Goal: Task Accomplishment & Management: Use online tool/utility

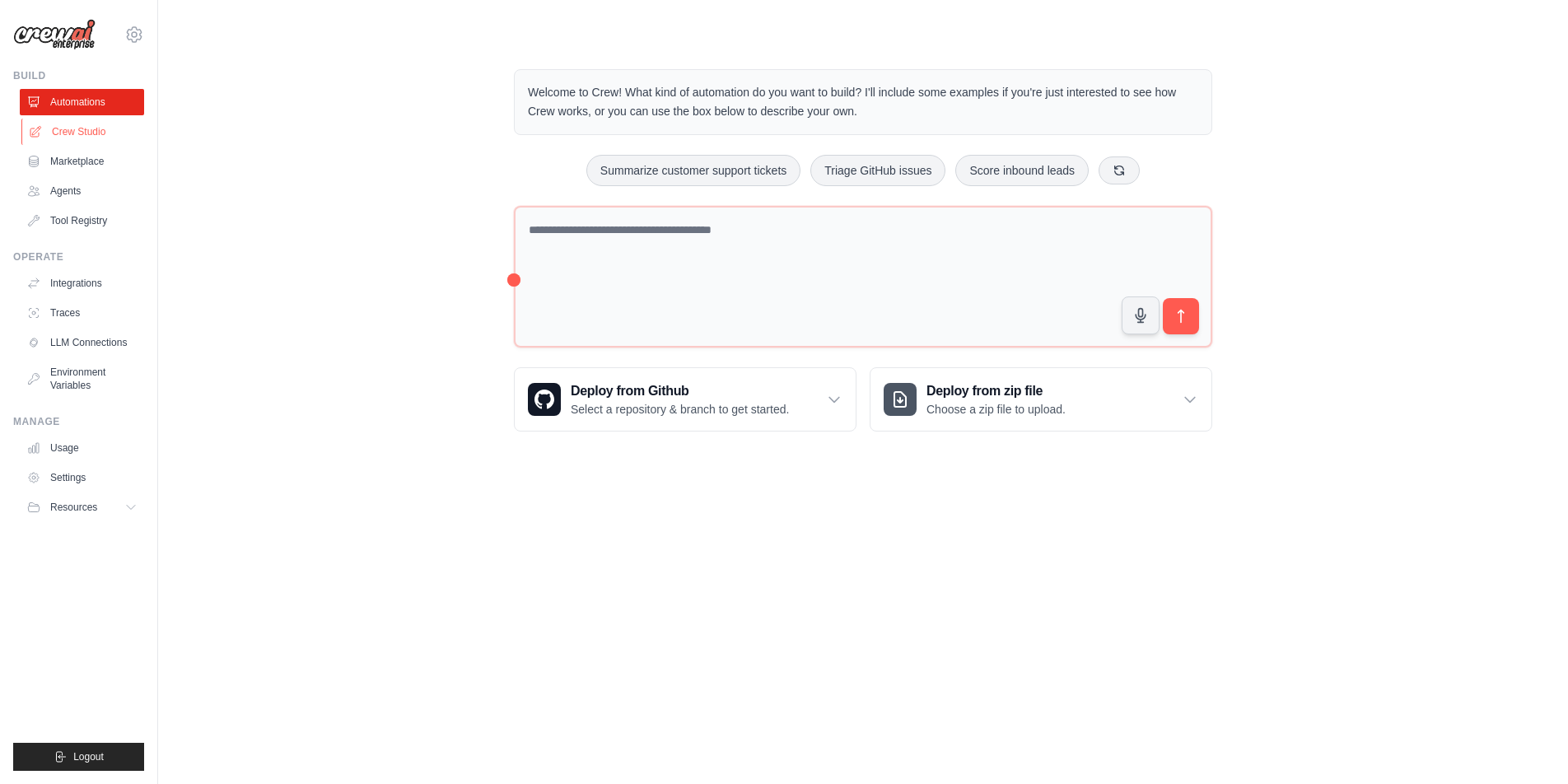
click at [95, 132] on link "Crew Studio" at bounding box center [83, 132] width 124 height 26
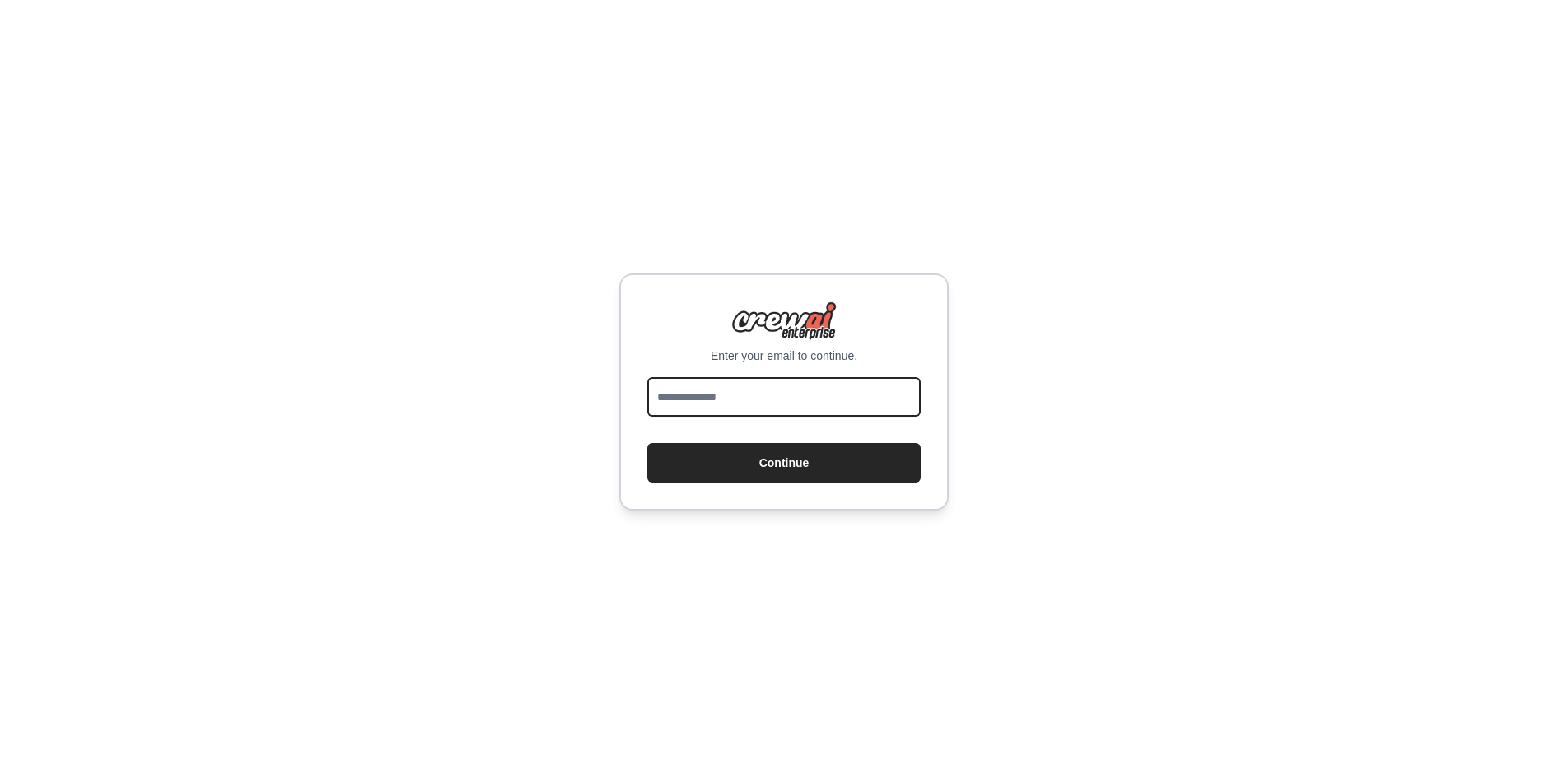
type input "**********"
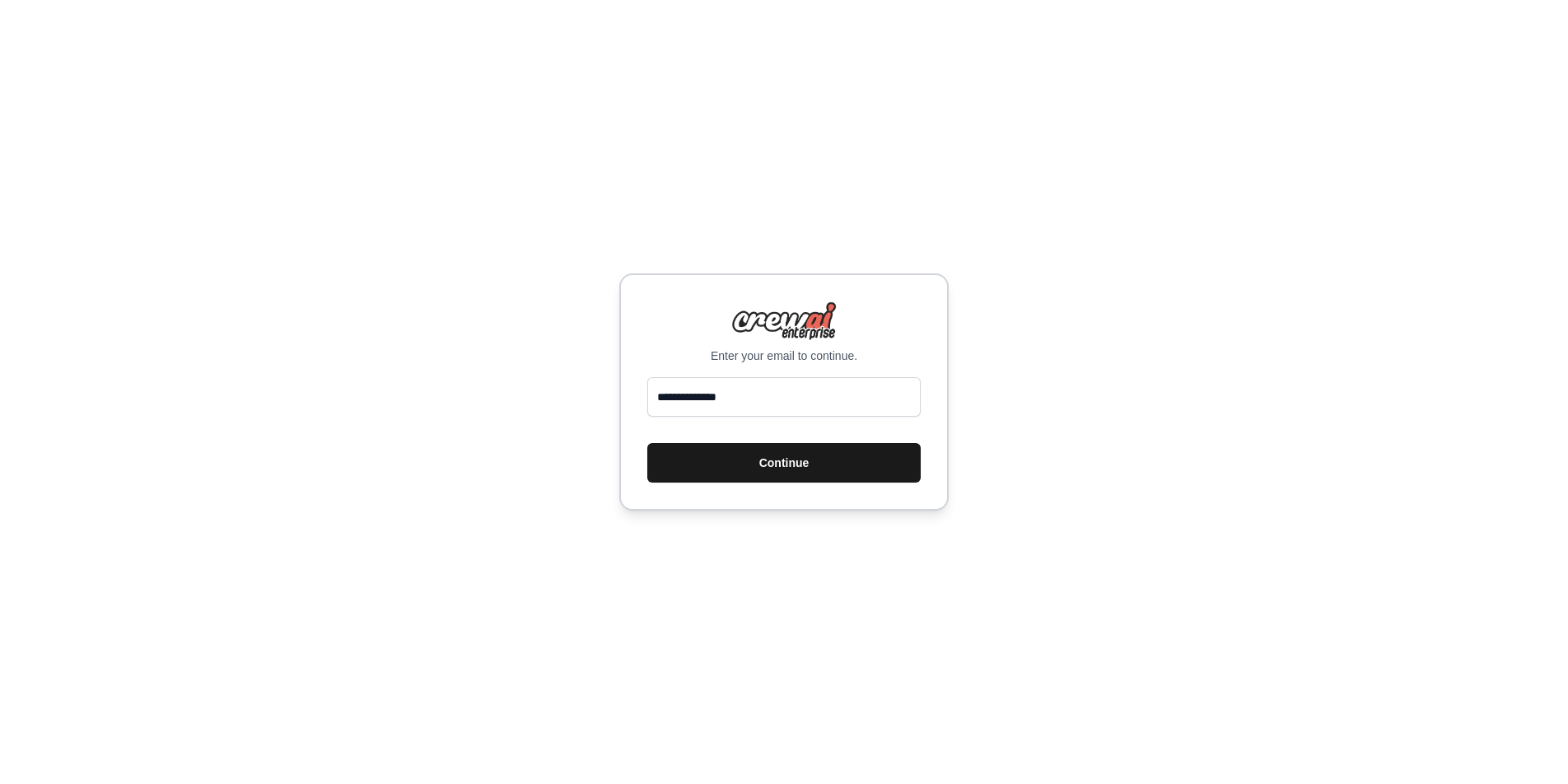
click at [771, 463] on button "Continue" at bounding box center [783, 463] width 273 height 40
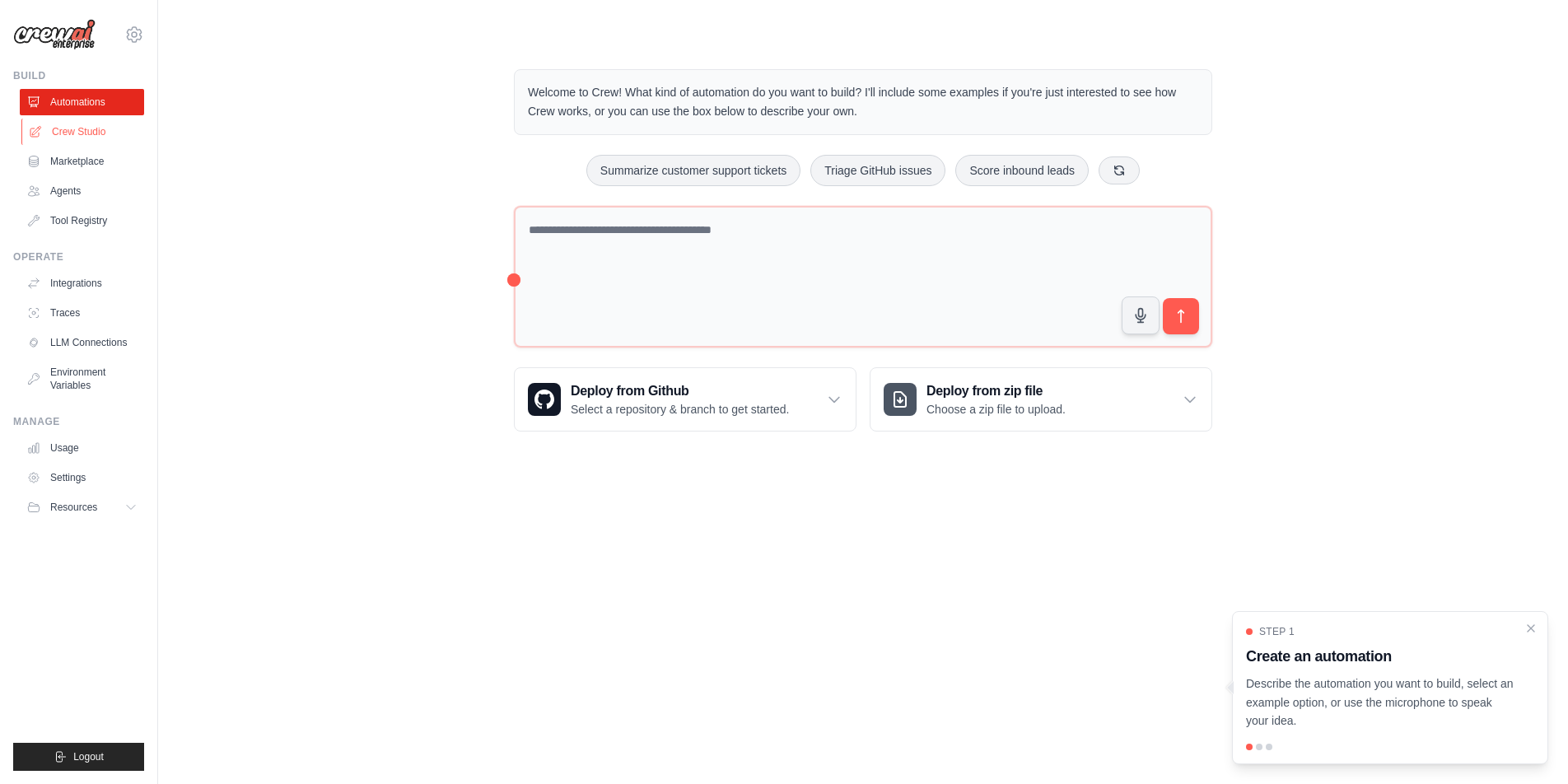
click at [88, 134] on link "Crew Studio" at bounding box center [83, 132] width 124 height 26
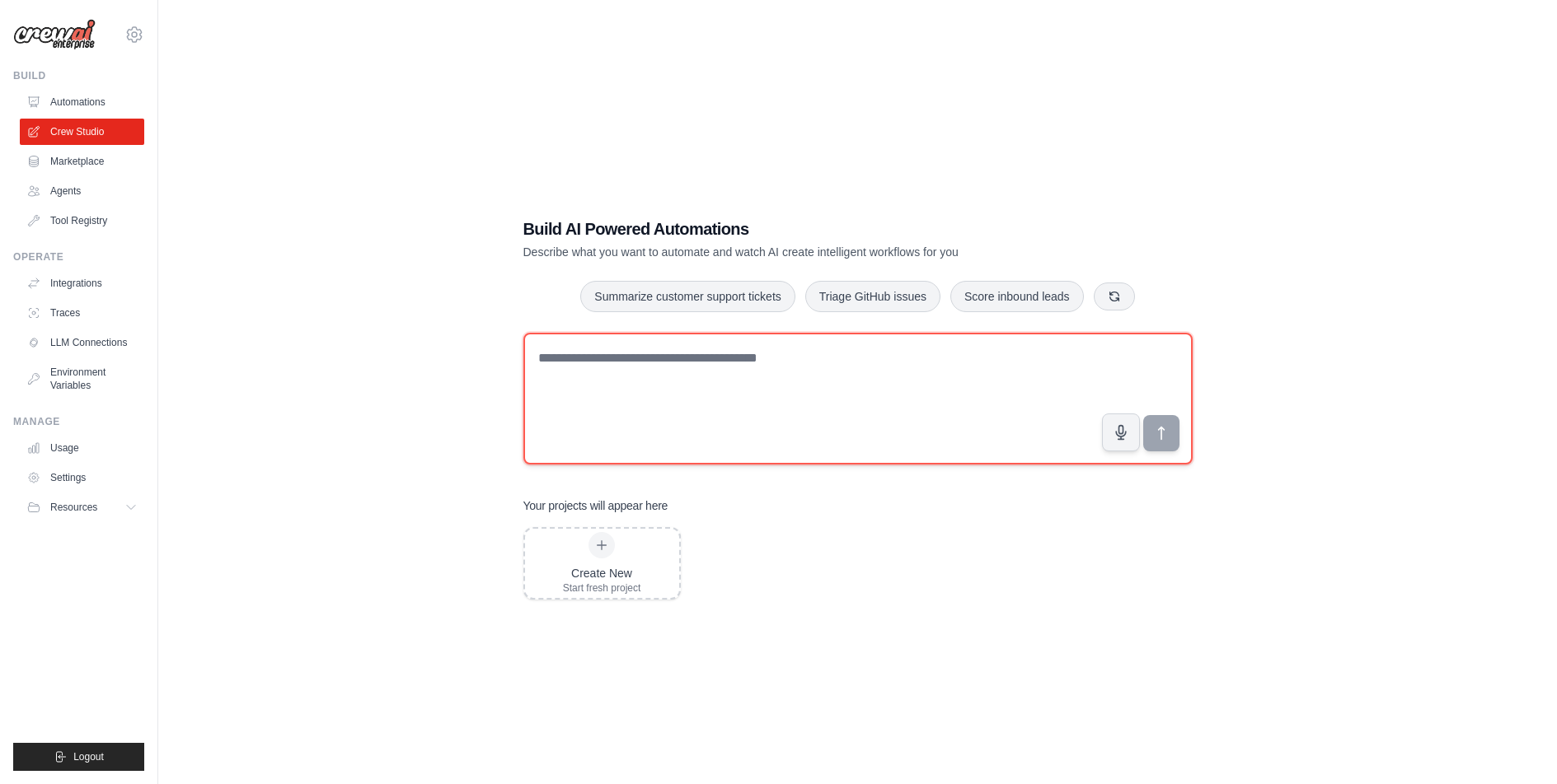
drag, startPoint x: 535, startPoint y: 359, endPoint x: 773, endPoint y: 358, distance: 238.0
click at [773, 358] on textarea at bounding box center [857, 398] width 669 height 132
paste textarea "**********"
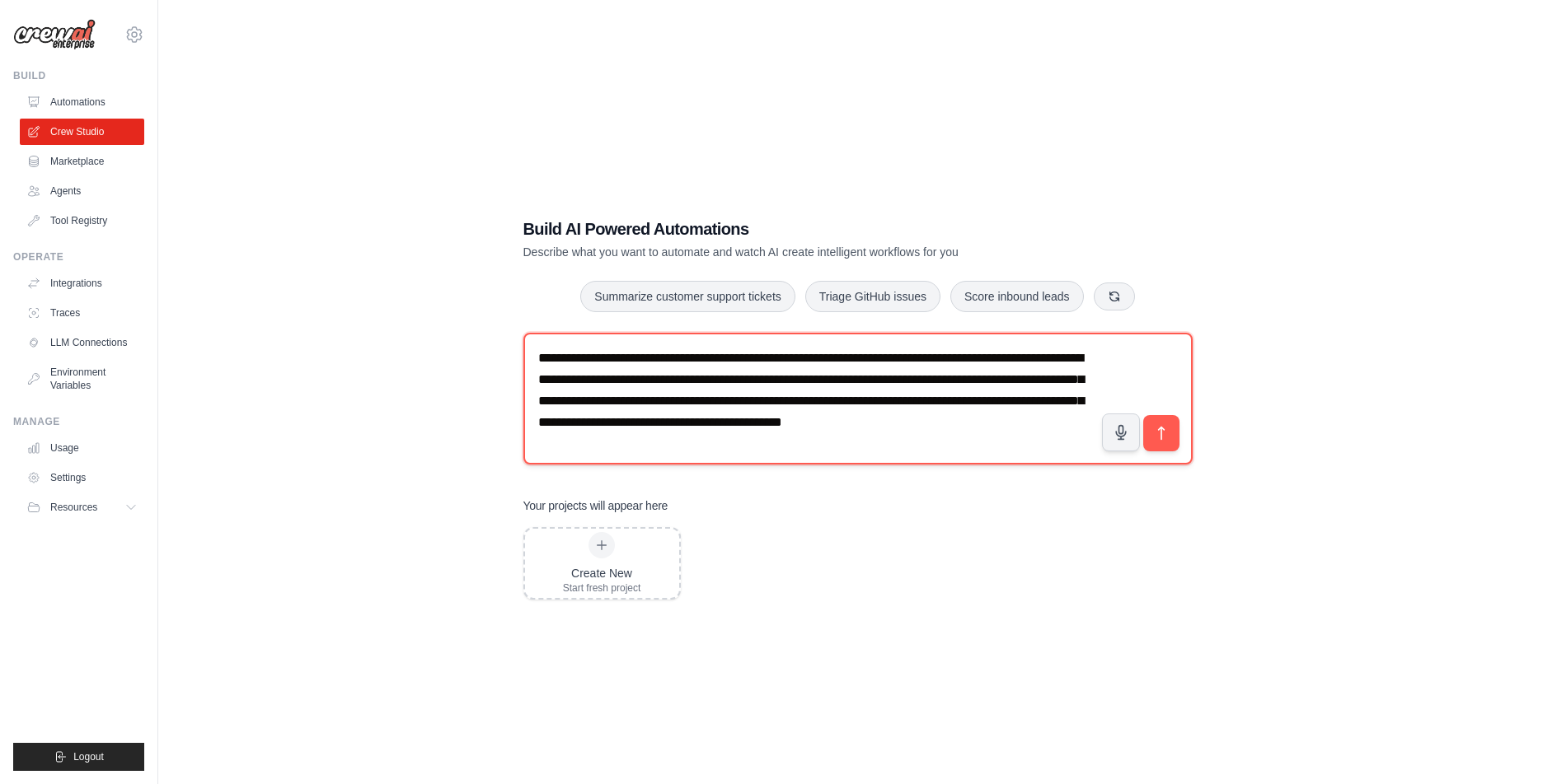
scroll to position [11, 0]
type textarea "**********"
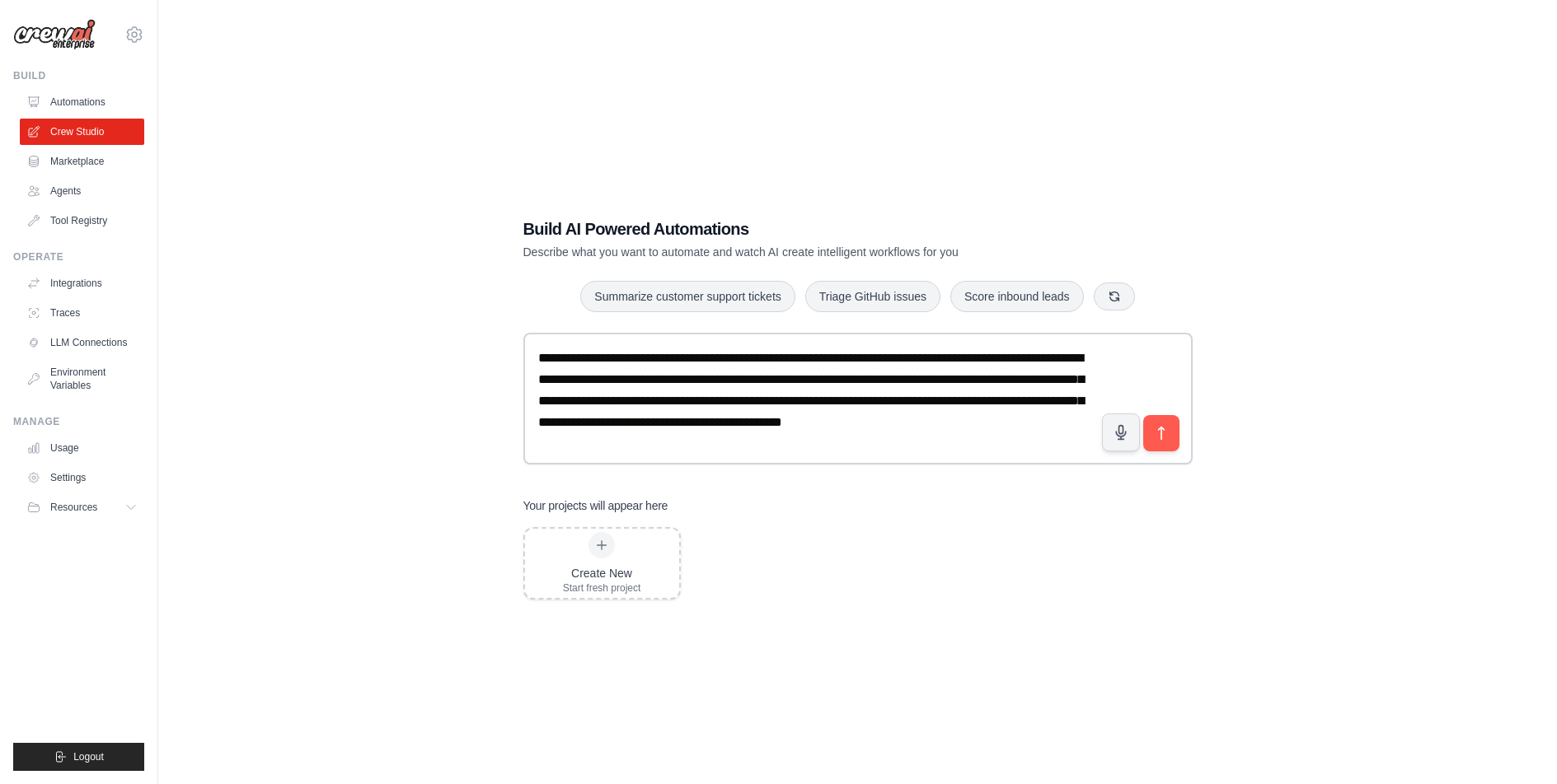
click at [1162, 433] on icon "submit" at bounding box center [1161, 433] width 16 height 16
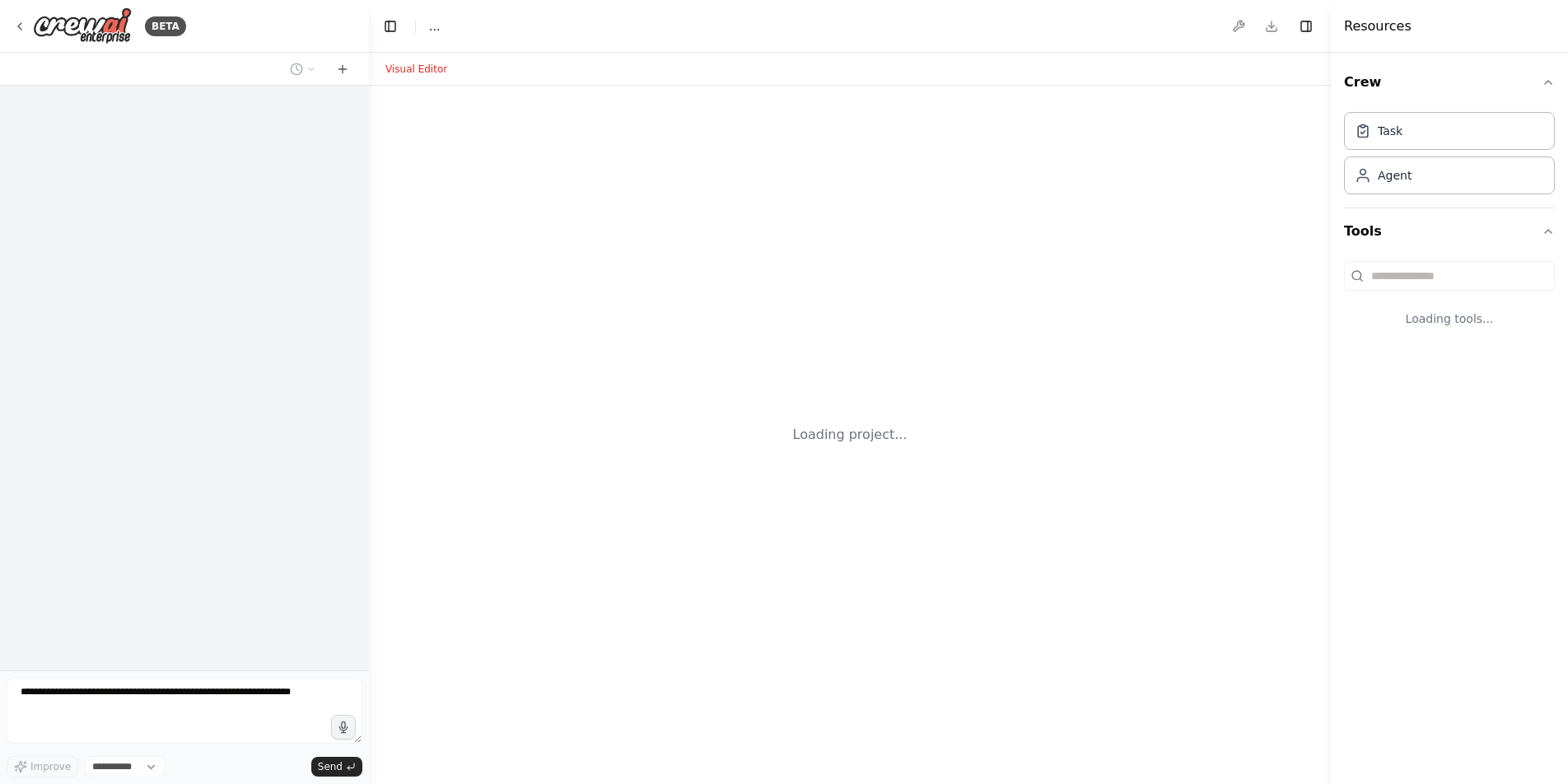
select select "****"
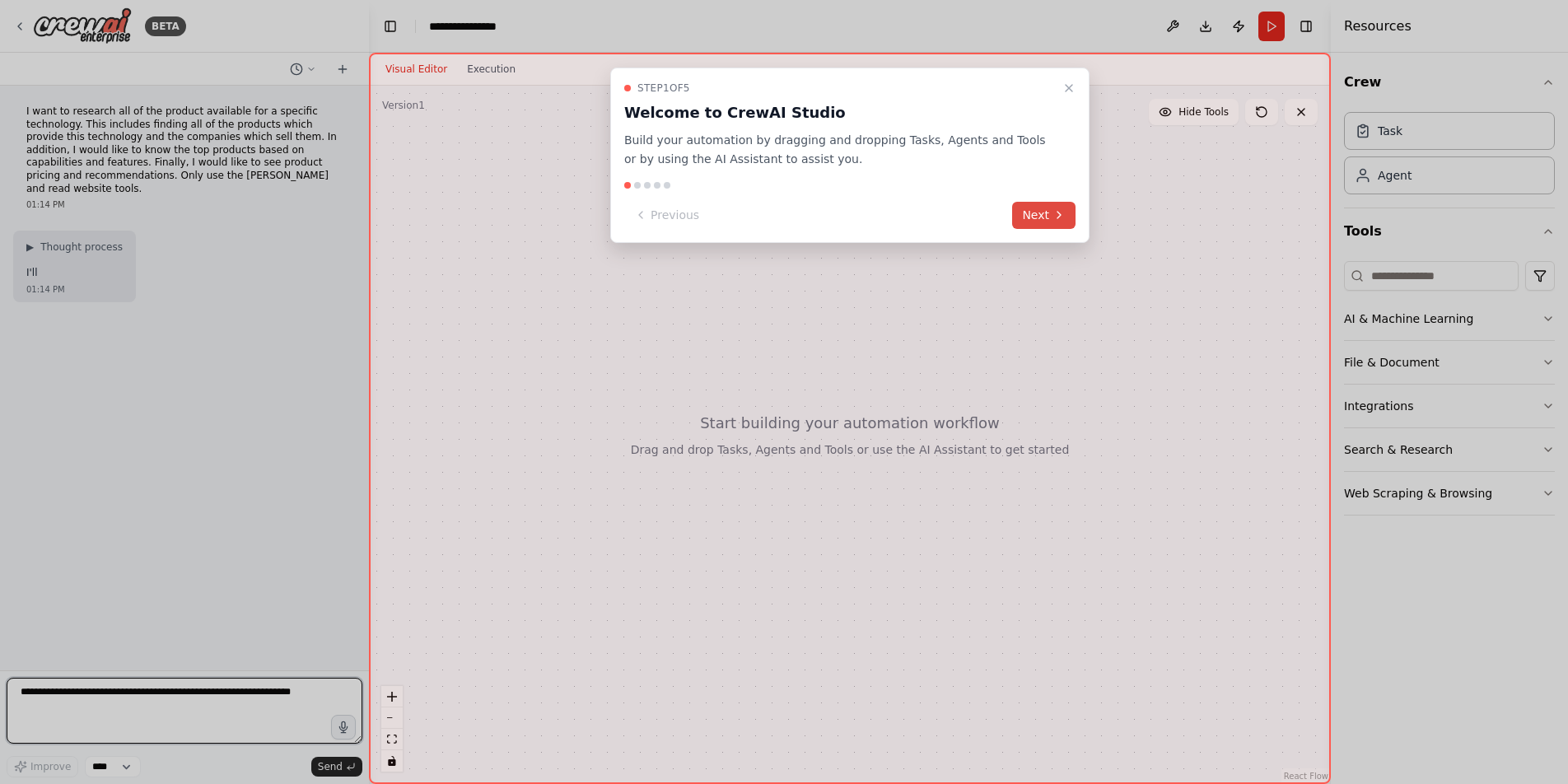
click at [1043, 216] on button "Next" at bounding box center [1044, 215] width 64 height 27
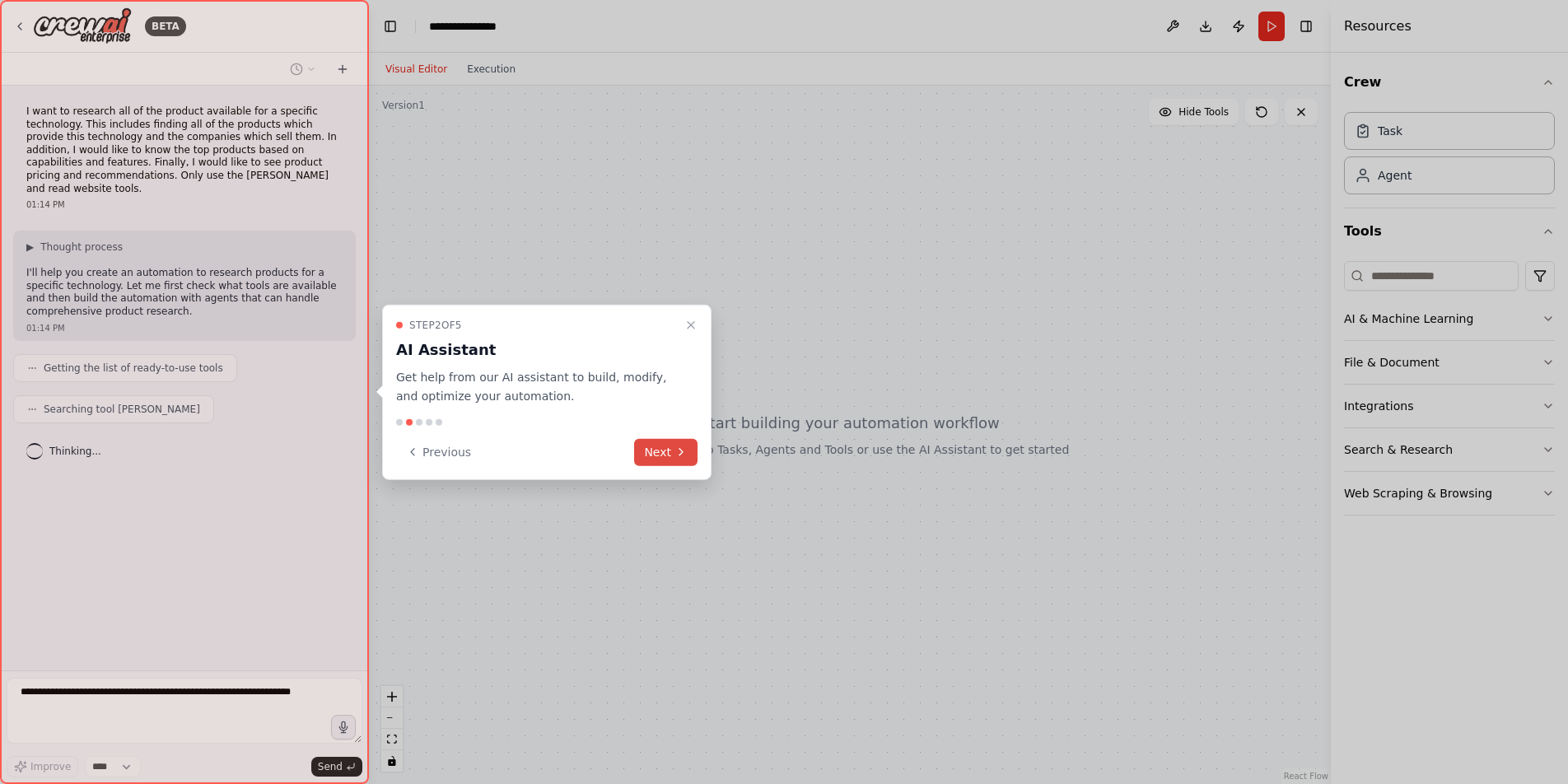
click at [671, 450] on button "Next" at bounding box center [666, 452] width 64 height 27
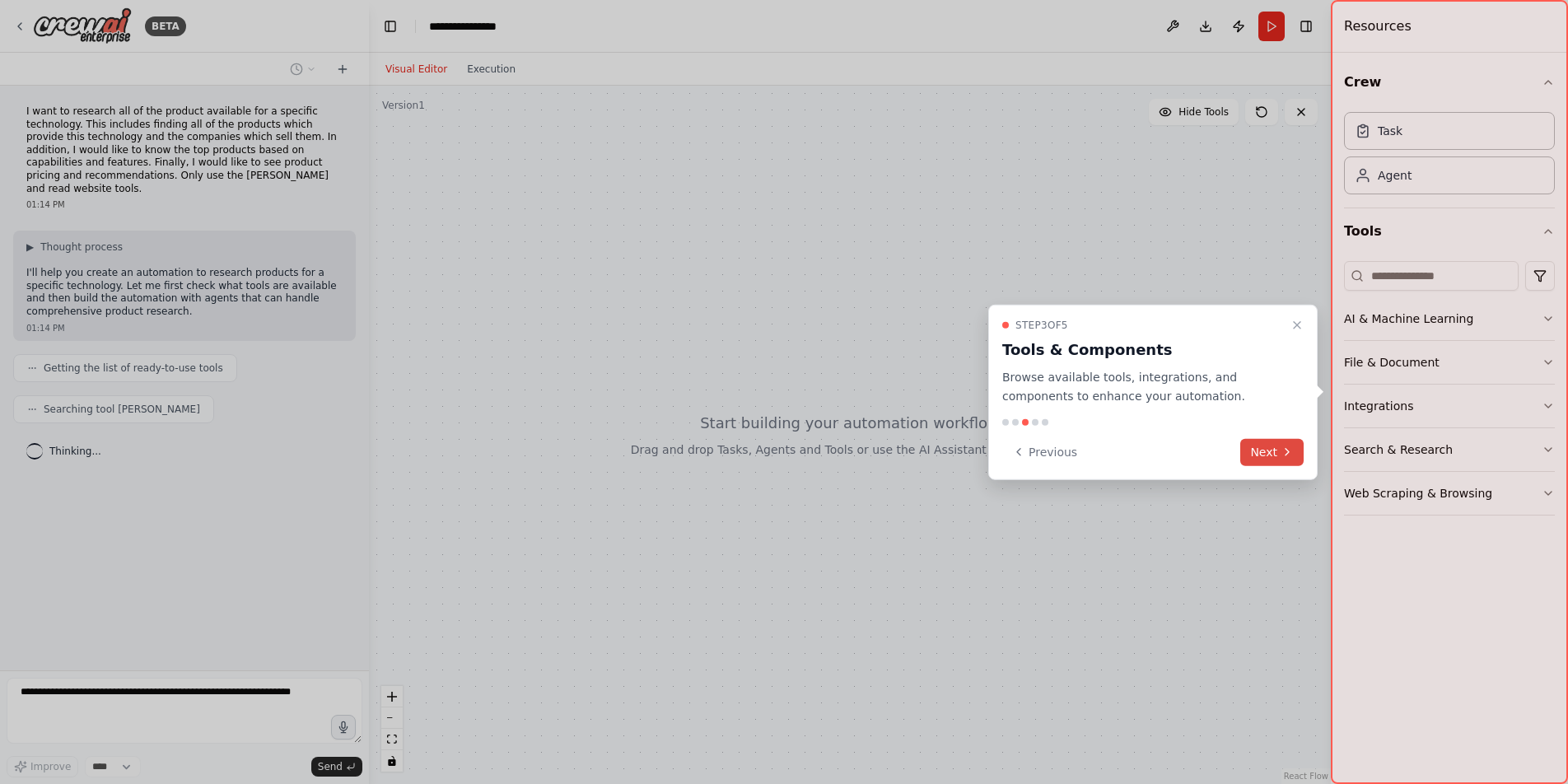
click at [1277, 452] on button "Next" at bounding box center [1272, 452] width 64 height 27
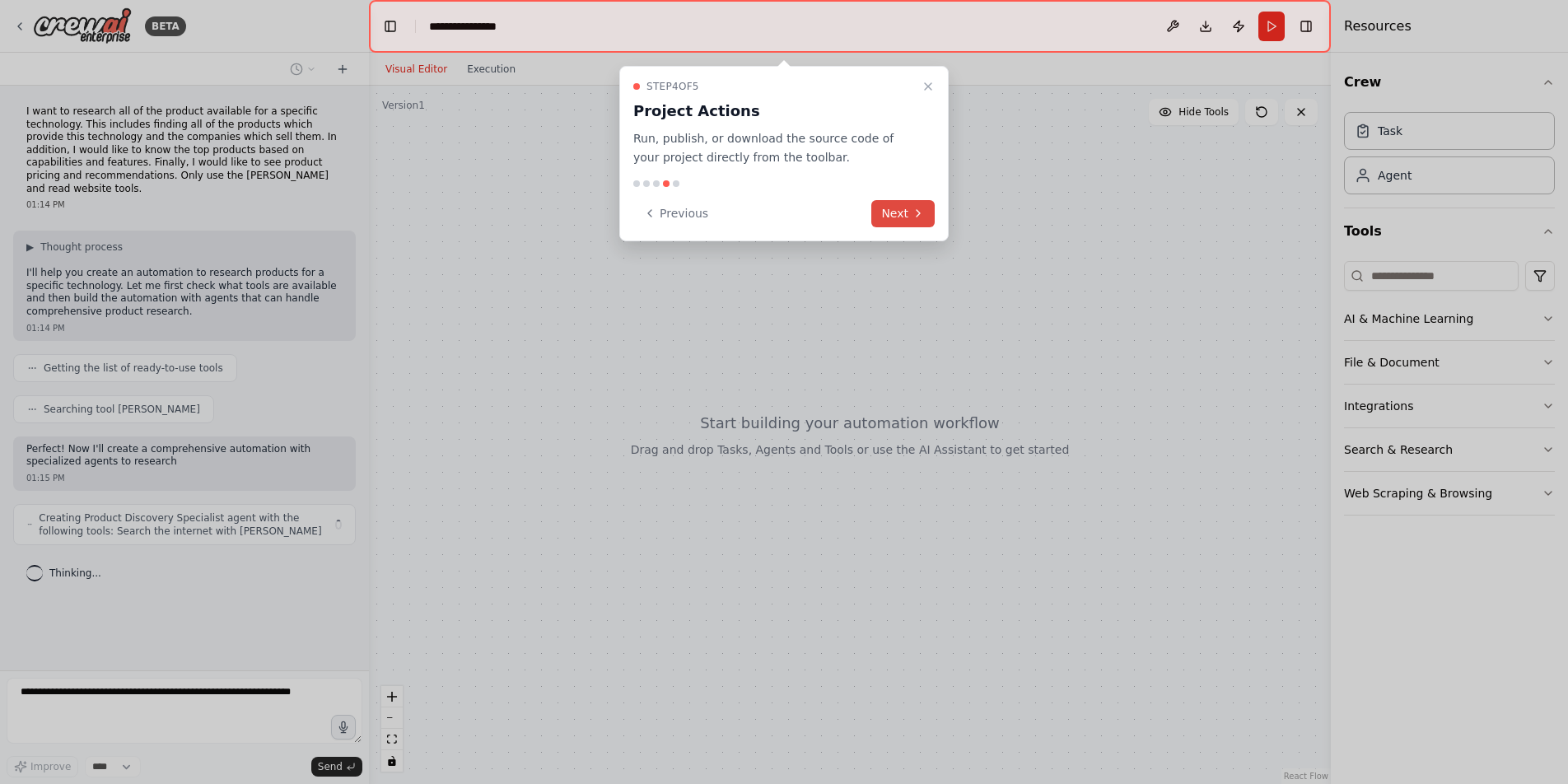
click at [914, 213] on icon at bounding box center [918, 213] width 14 height 14
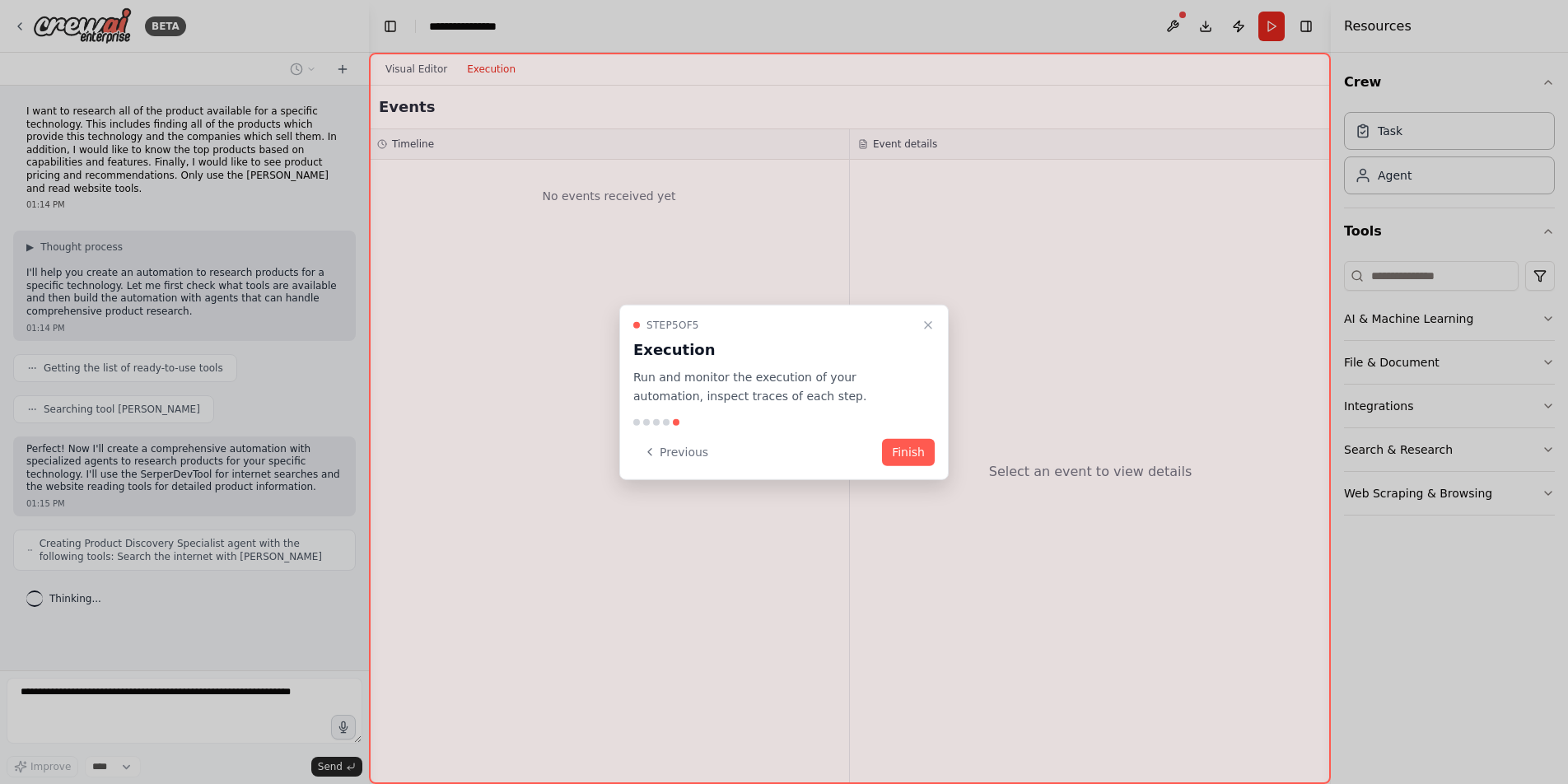
drag, startPoint x: 917, startPoint y: 454, endPoint x: 993, endPoint y: 484, distance: 81.7
click at [918, 455] on button "Finish" at bounding box center [908, 452] width 53 height 27
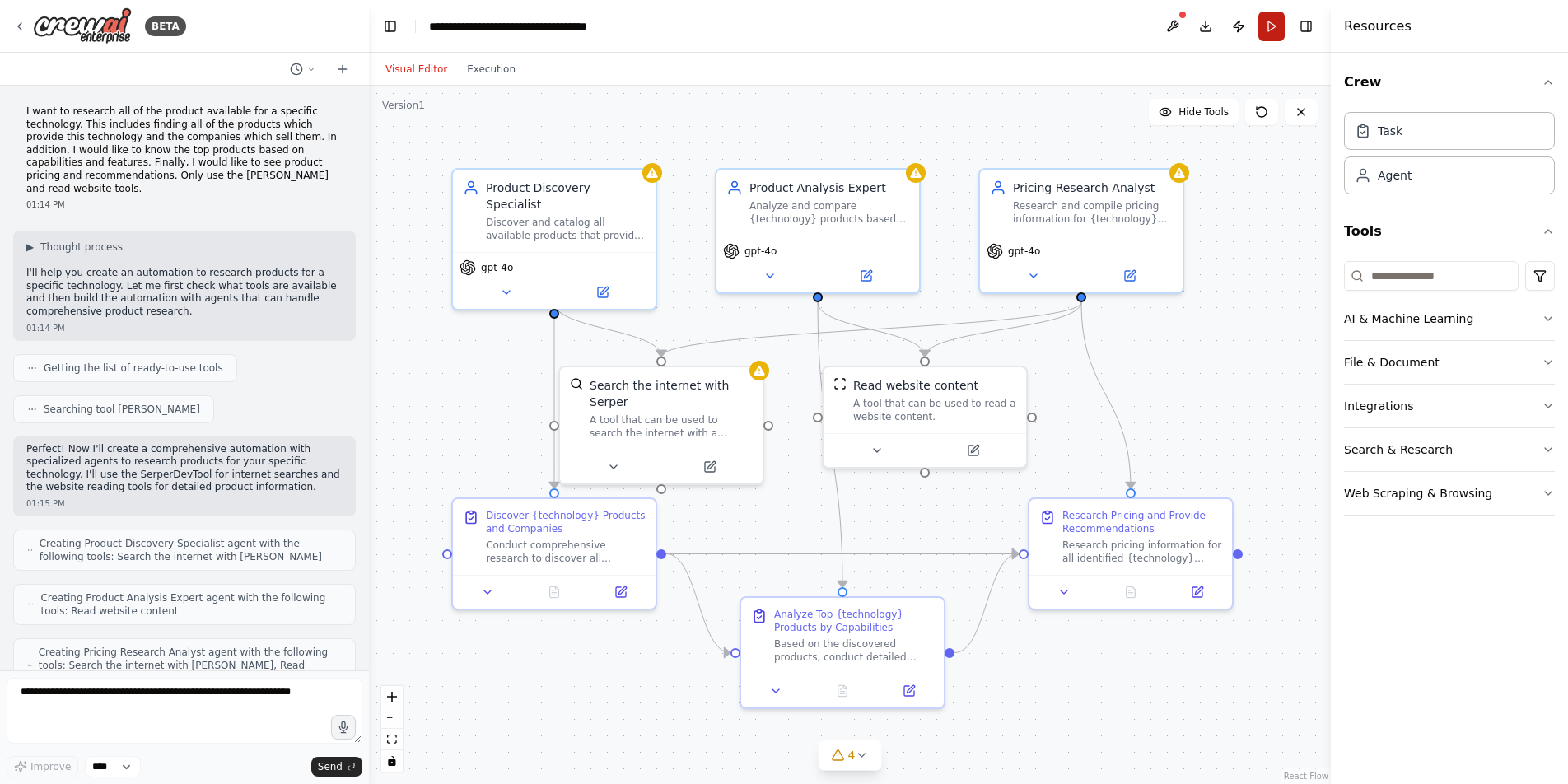
click at [1273, 26] on button "Run" at bounding box center [1271, 26] width 26 height 30
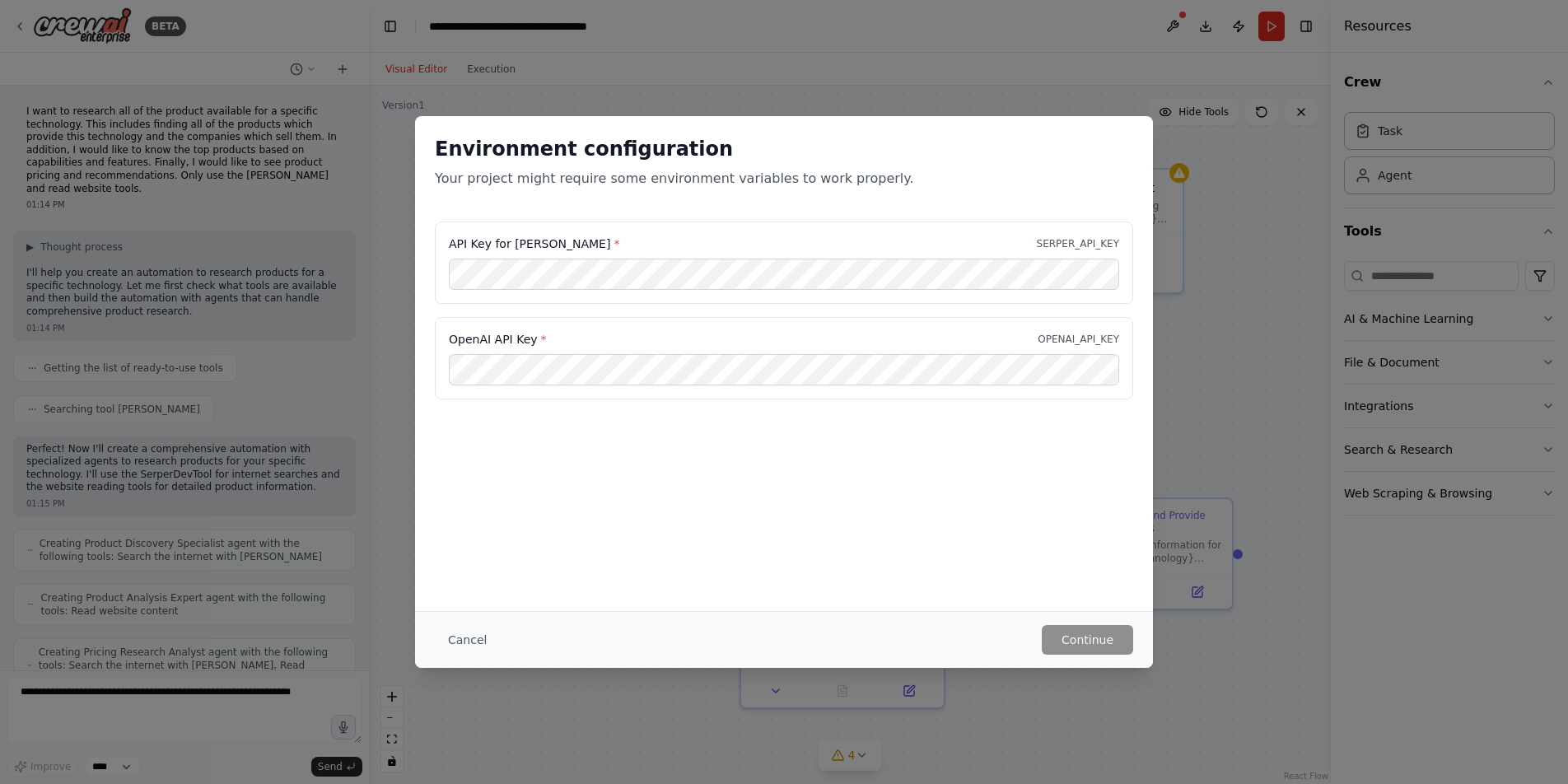
click at [478, 640] on button "Cancel" at bounding box center [467, 640] width 65 height 30
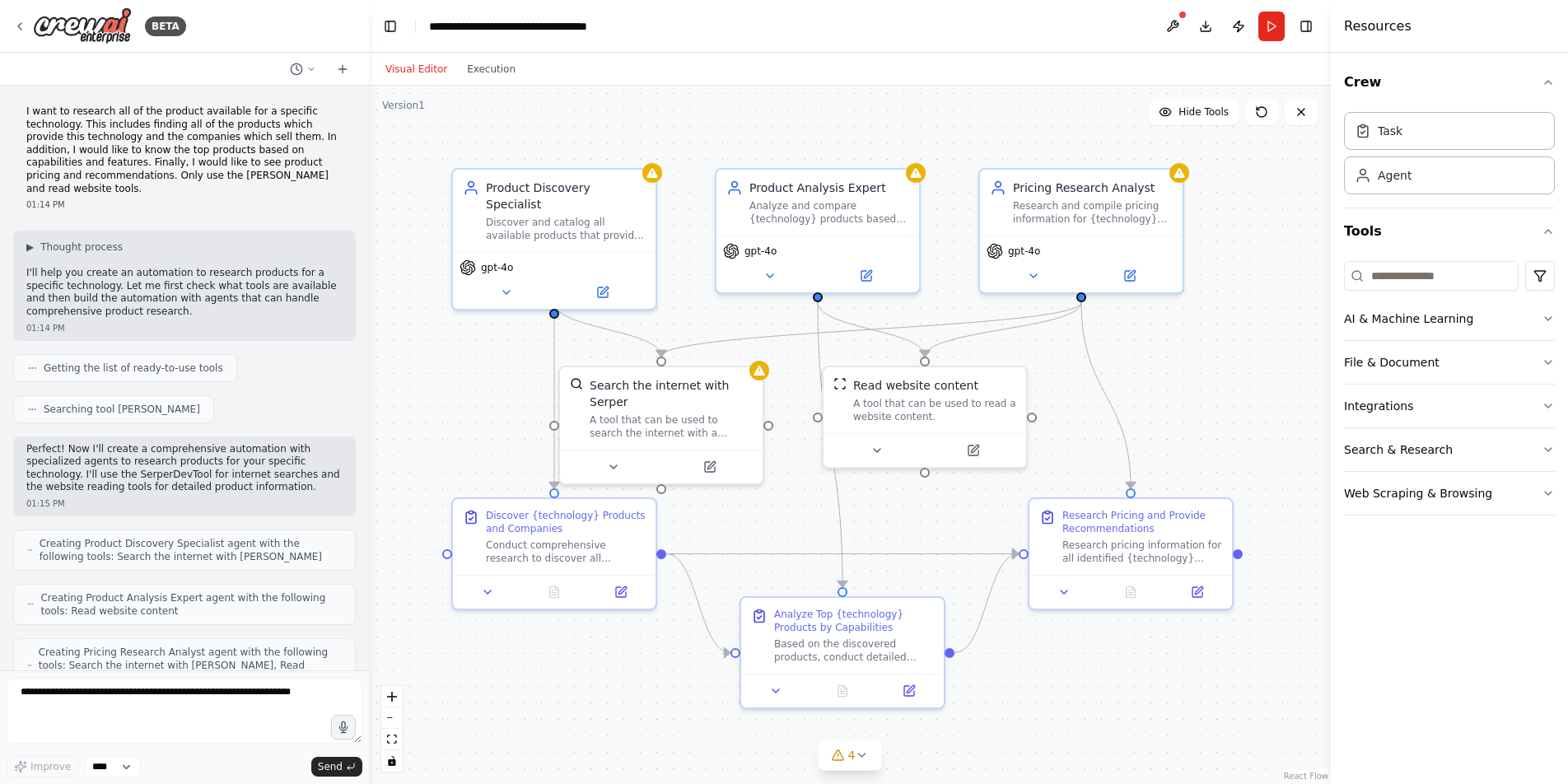
click at [423, 70] on button "Visual Editor" at bounding box center [416, 69] width 82 height 20
click at [414, 70] on button "Visual Editor" at bounding box center [416, 69] width 82 height 20
click at [505, 286] on icon at bounding box center [506, 292] width 14 height 14
drag, startPoint x: 1534, startPoint y: 365, endPoint x: 505, endPoint y: 279, distance: 1032.6
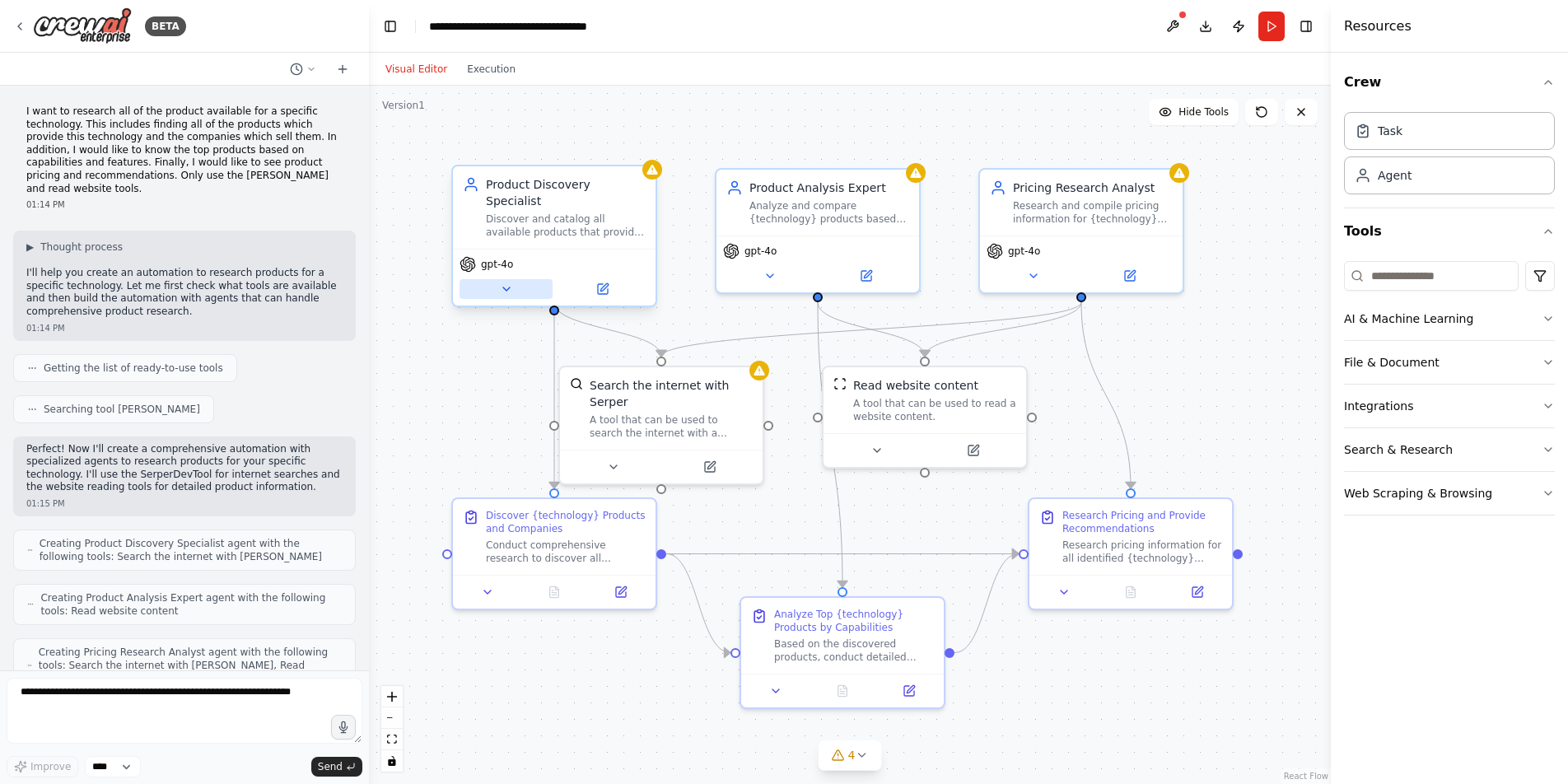
click at [505, 282] on icon at bounding box center [506, 289] width 14 height 14
click at [505, 282] on icon at bounding box center [506, 289] width 14 height 14
click at [506, 288] on icon at bounding box center [506, 289] width 6 height 4
click at [769, 271] on icon at bounding box center [769, 273] width 6 height 4
click at [770, 272] on icon at bounding box center [769, 273] width 6 height 4
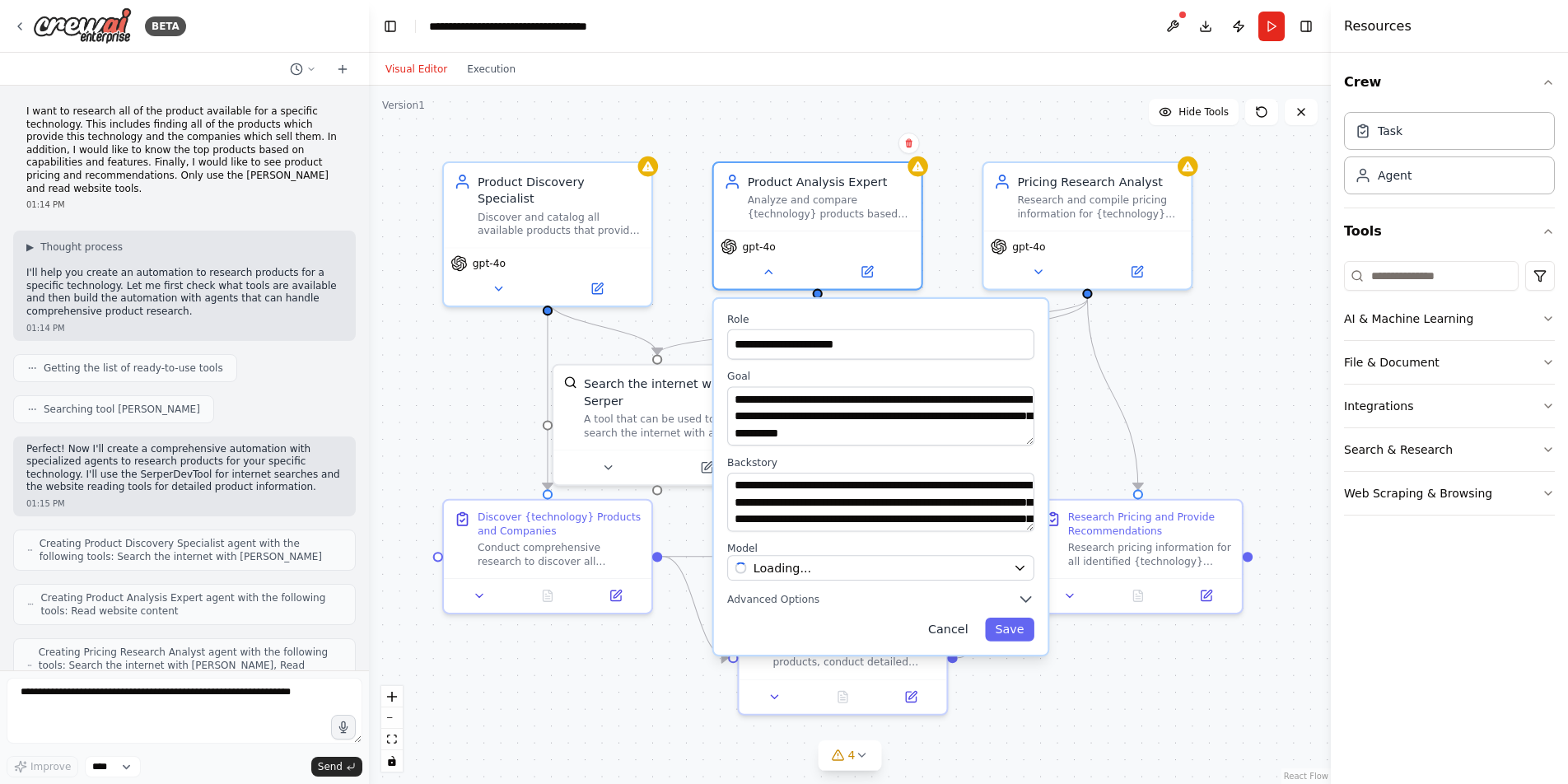
click at [953, 629] on button "Cancel" at bounding box center [948, 630] width 60 height 24
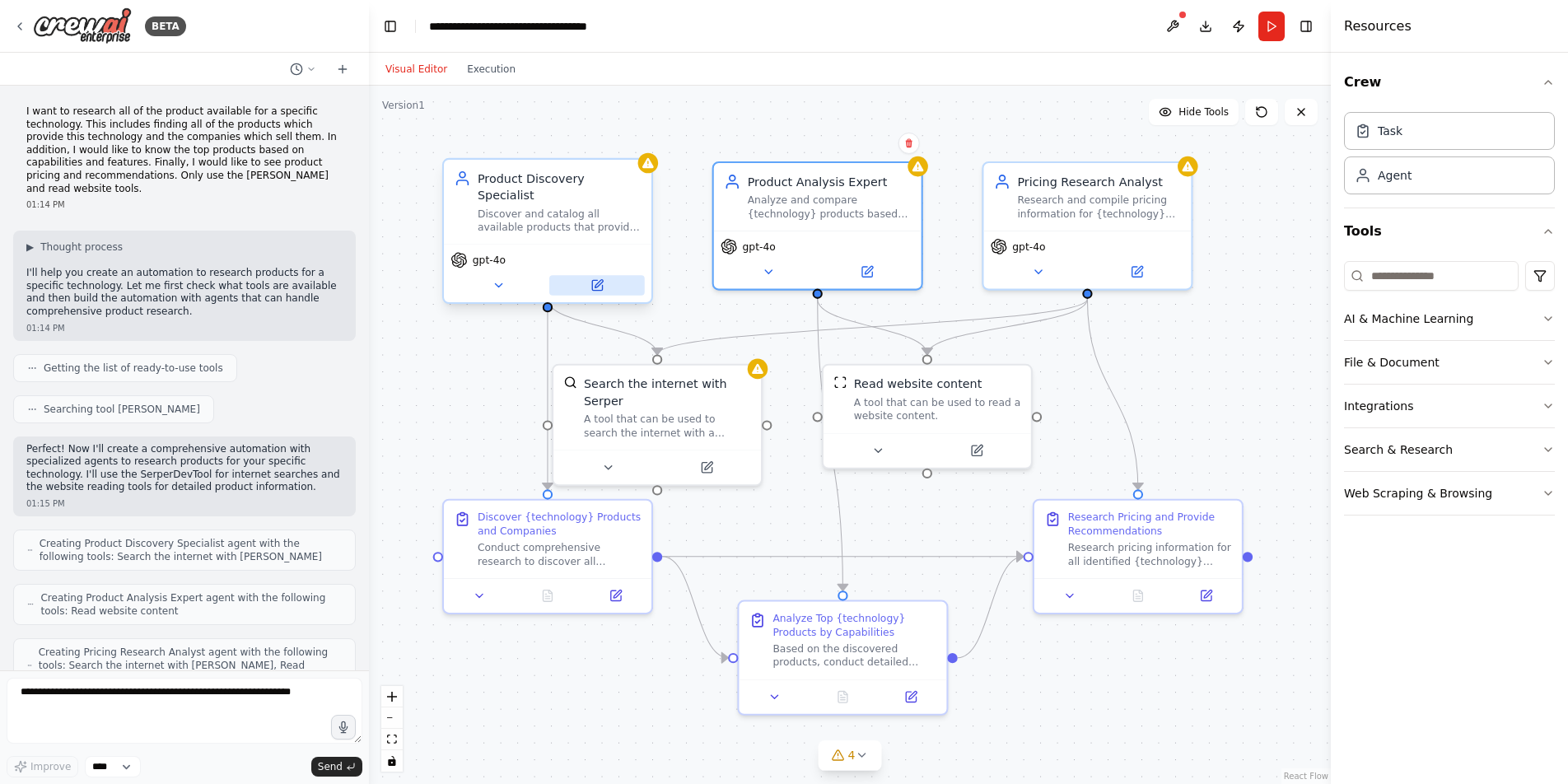
click at [597, 280] on icon at bounding box center [598, 284] width 8 height 8
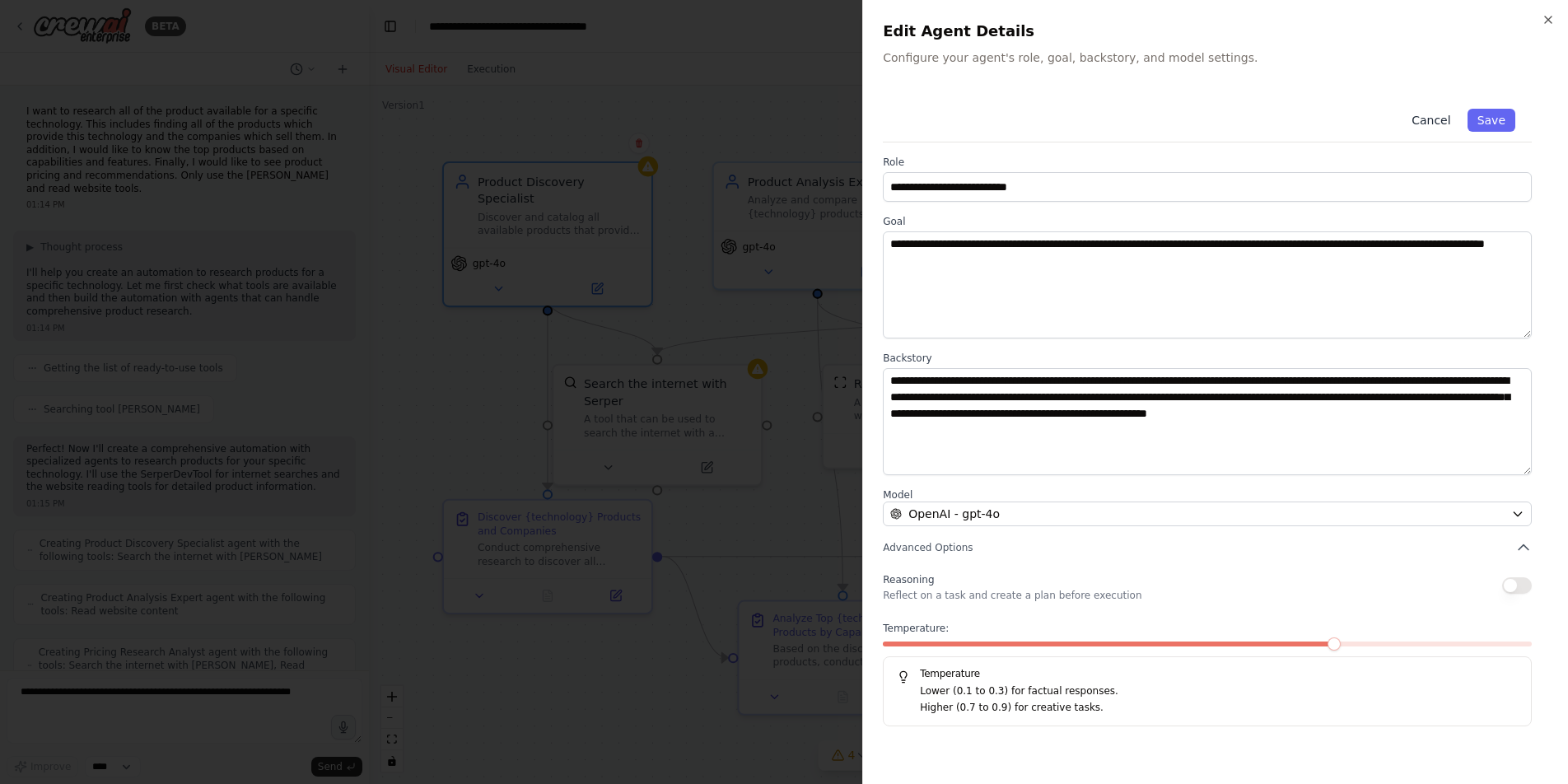
click at [1433, 119] on button "Cancel" at bounding box center [1431, 120] width 58 height 23
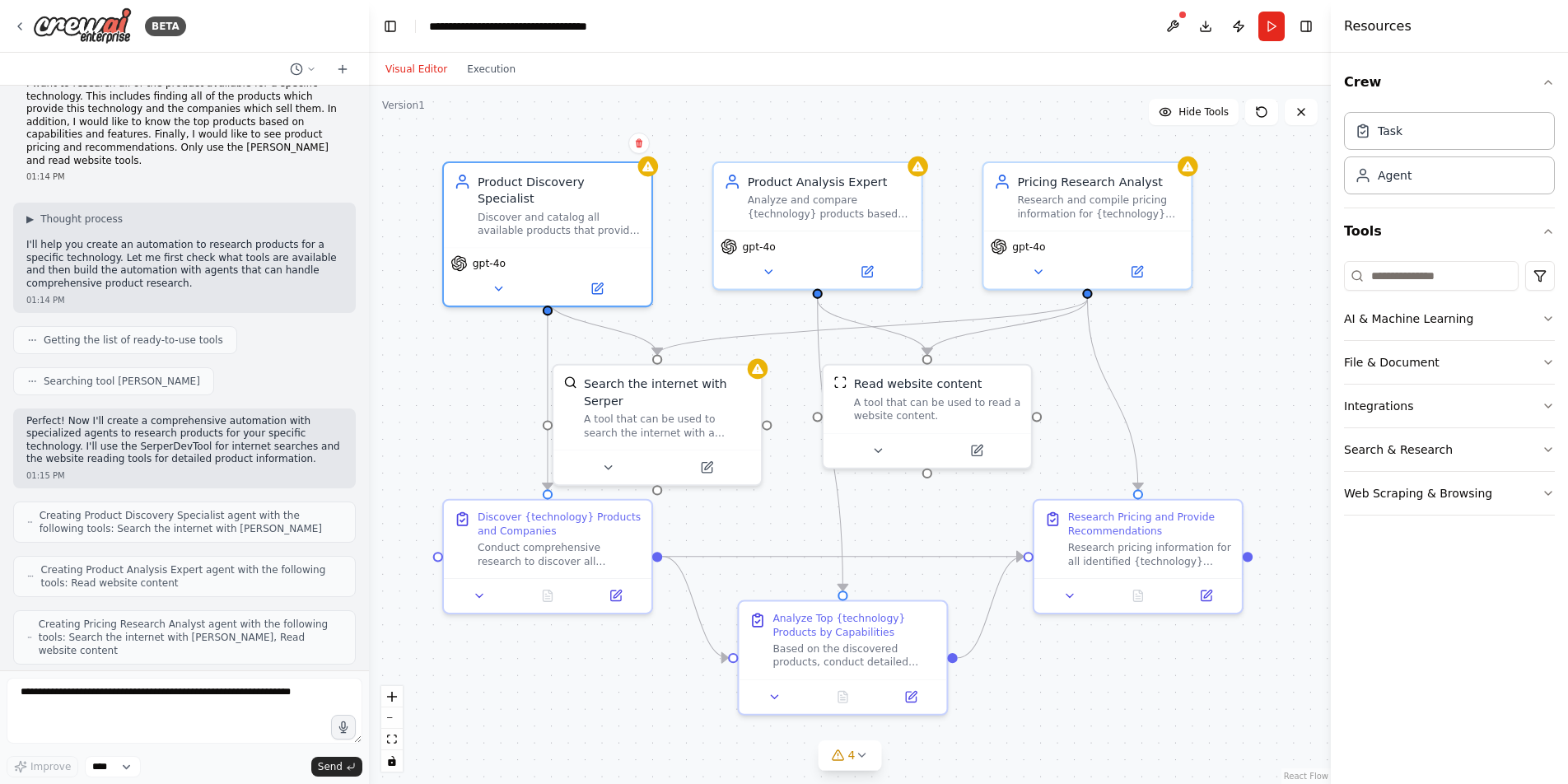
scroll to position [32, 0]
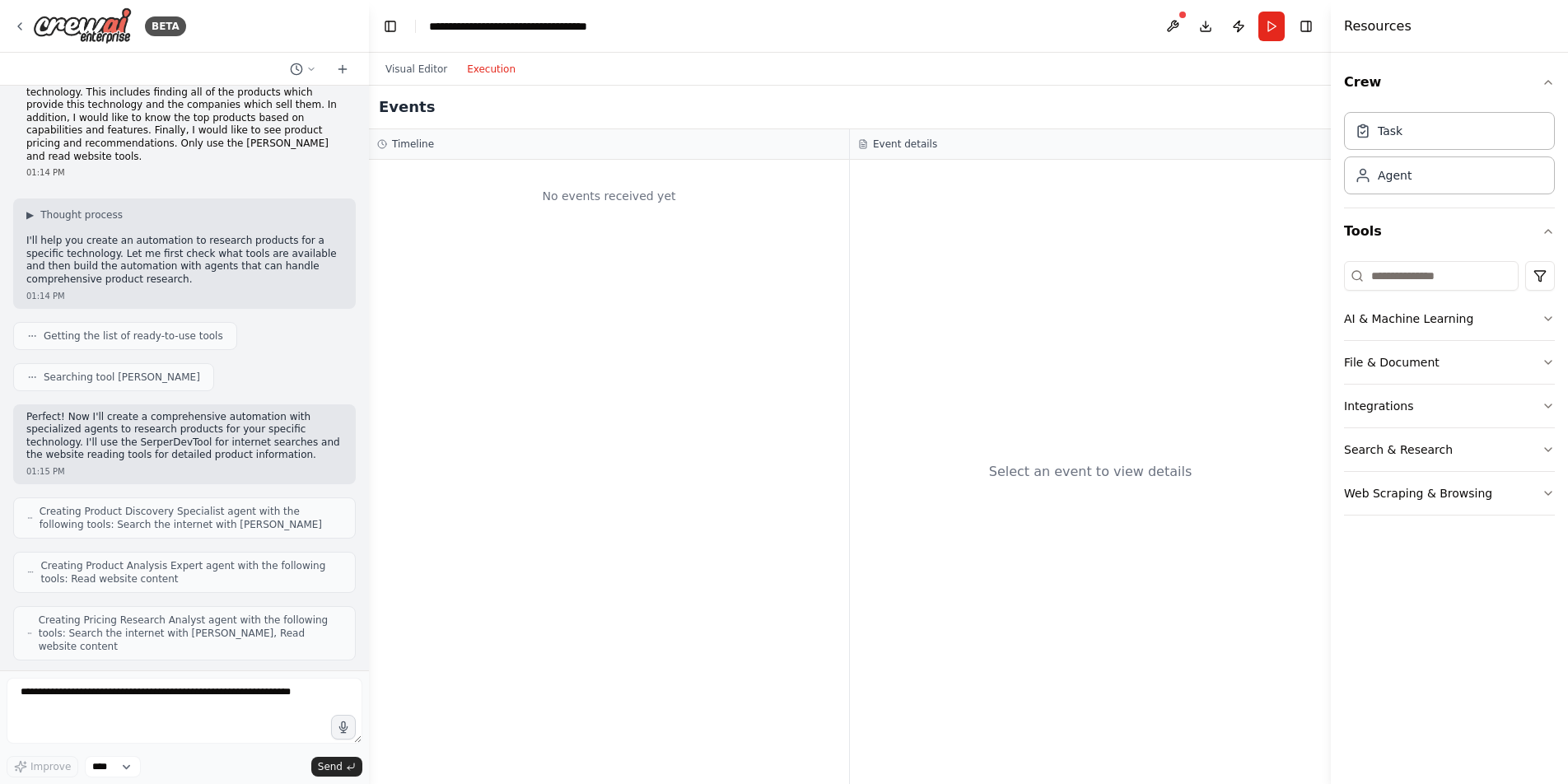
drag, startPoint x: 1556, startPoint y: 542, endPoint x: 491, endPoint y: 66, distance: 1166.5
click at [491, 66] on button "Execution" at bounding box center [491, 69] width 68 height 20
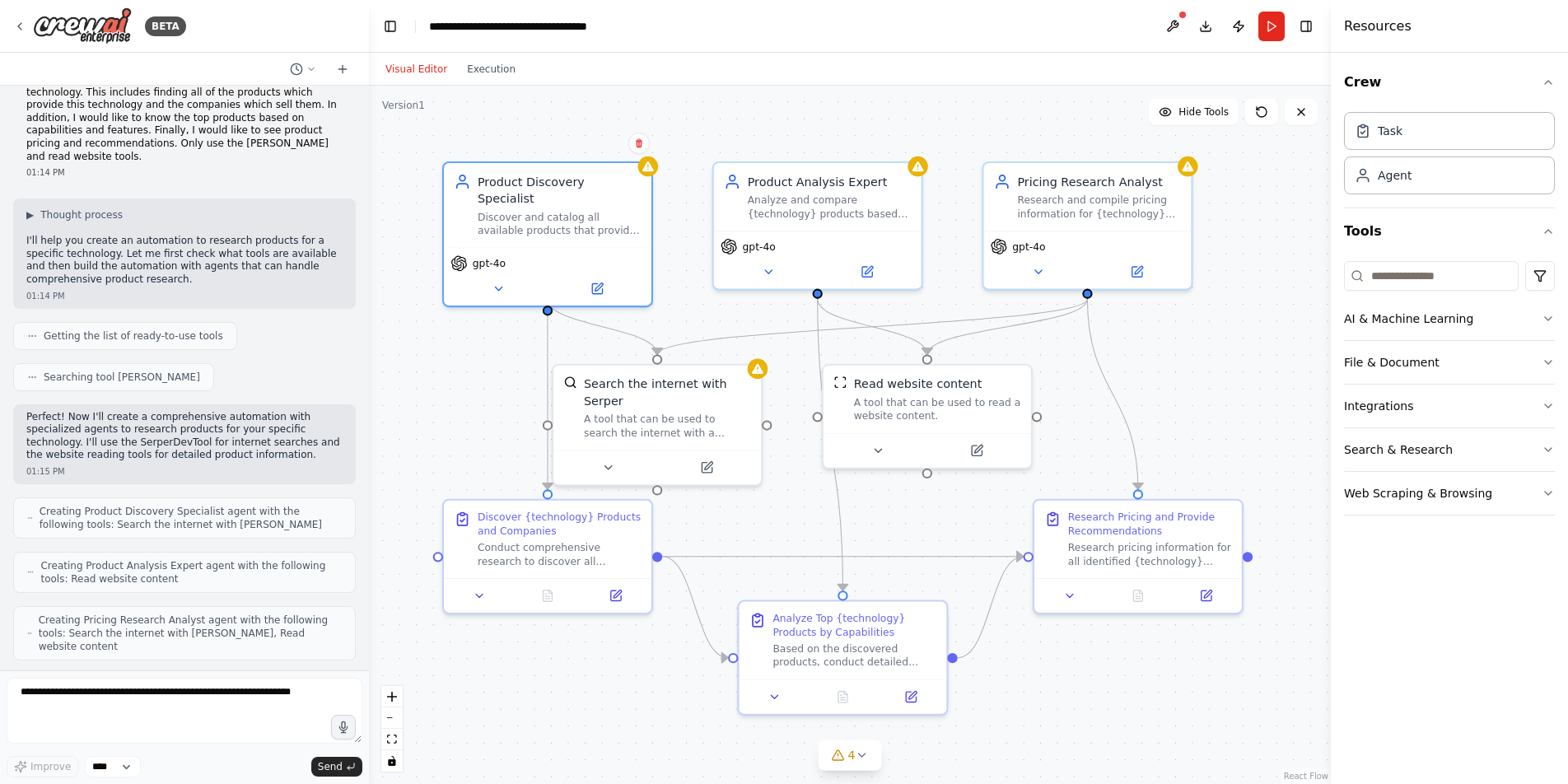
click at [426, 68] on button "Visual Editor" at bounding box center [416, 69] width 82 height 20
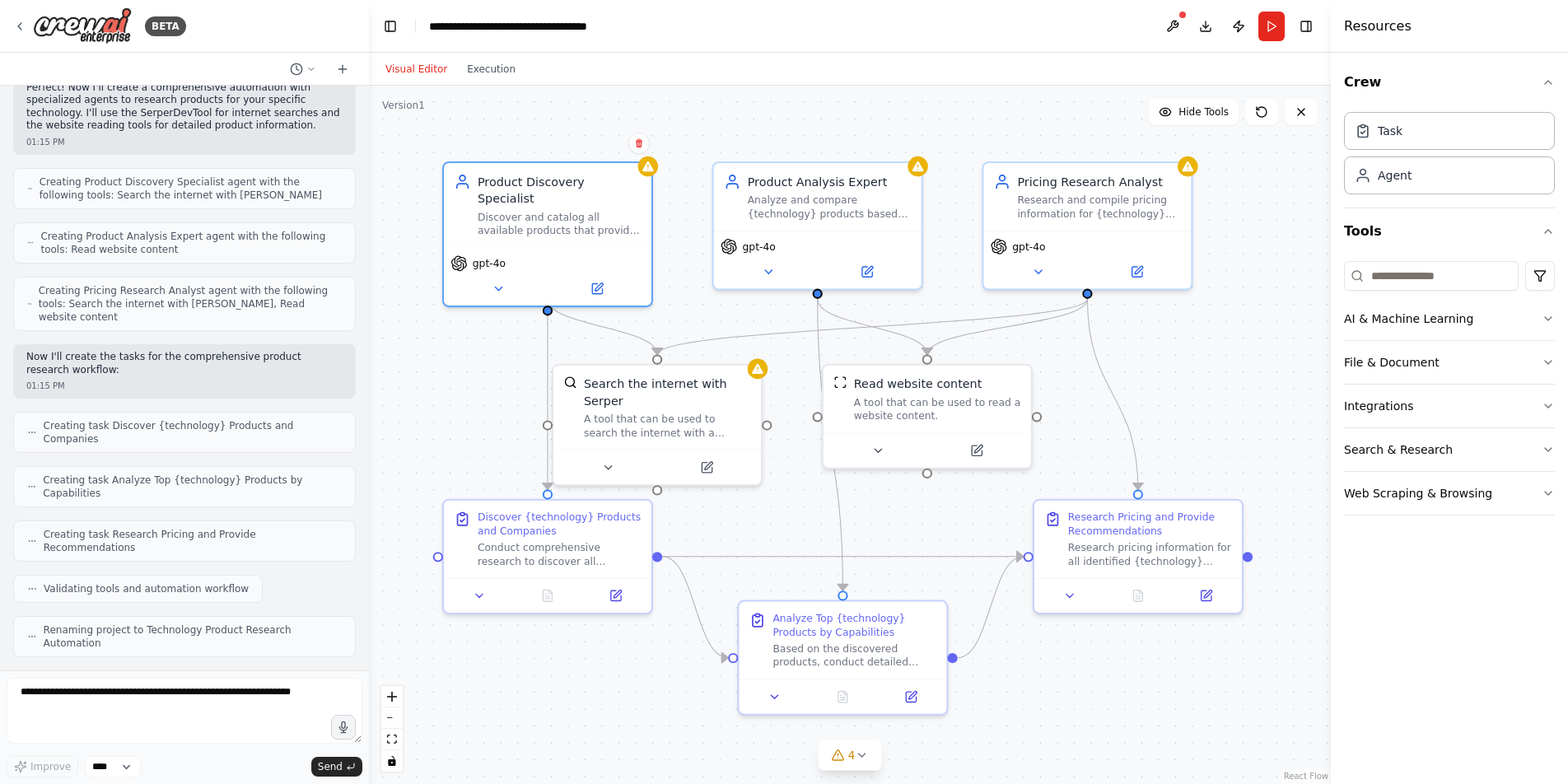
scroll to position [523, 0]
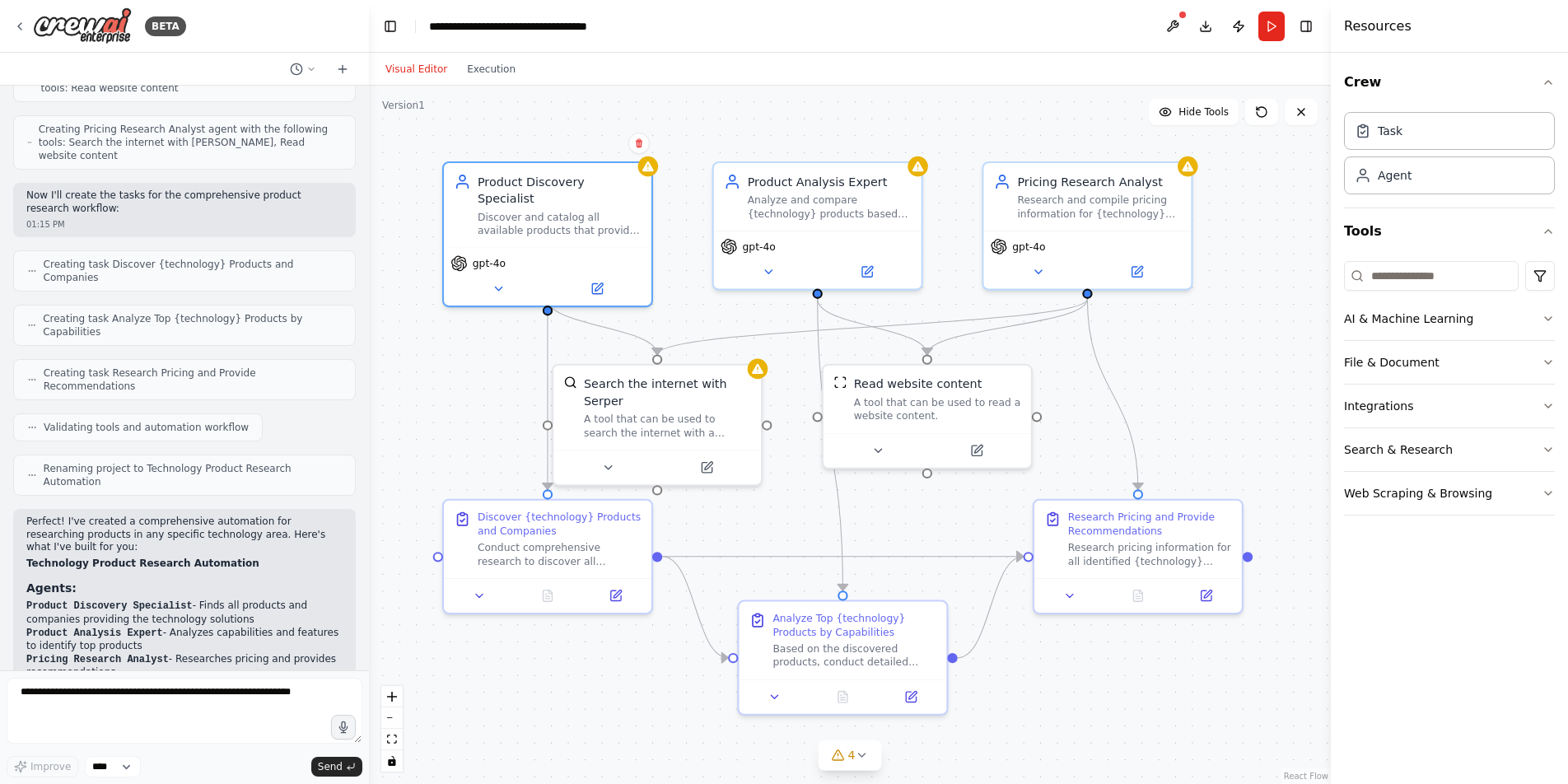
click at [31, 326] on circle at bounding box center [31, 326] width 1 height 1
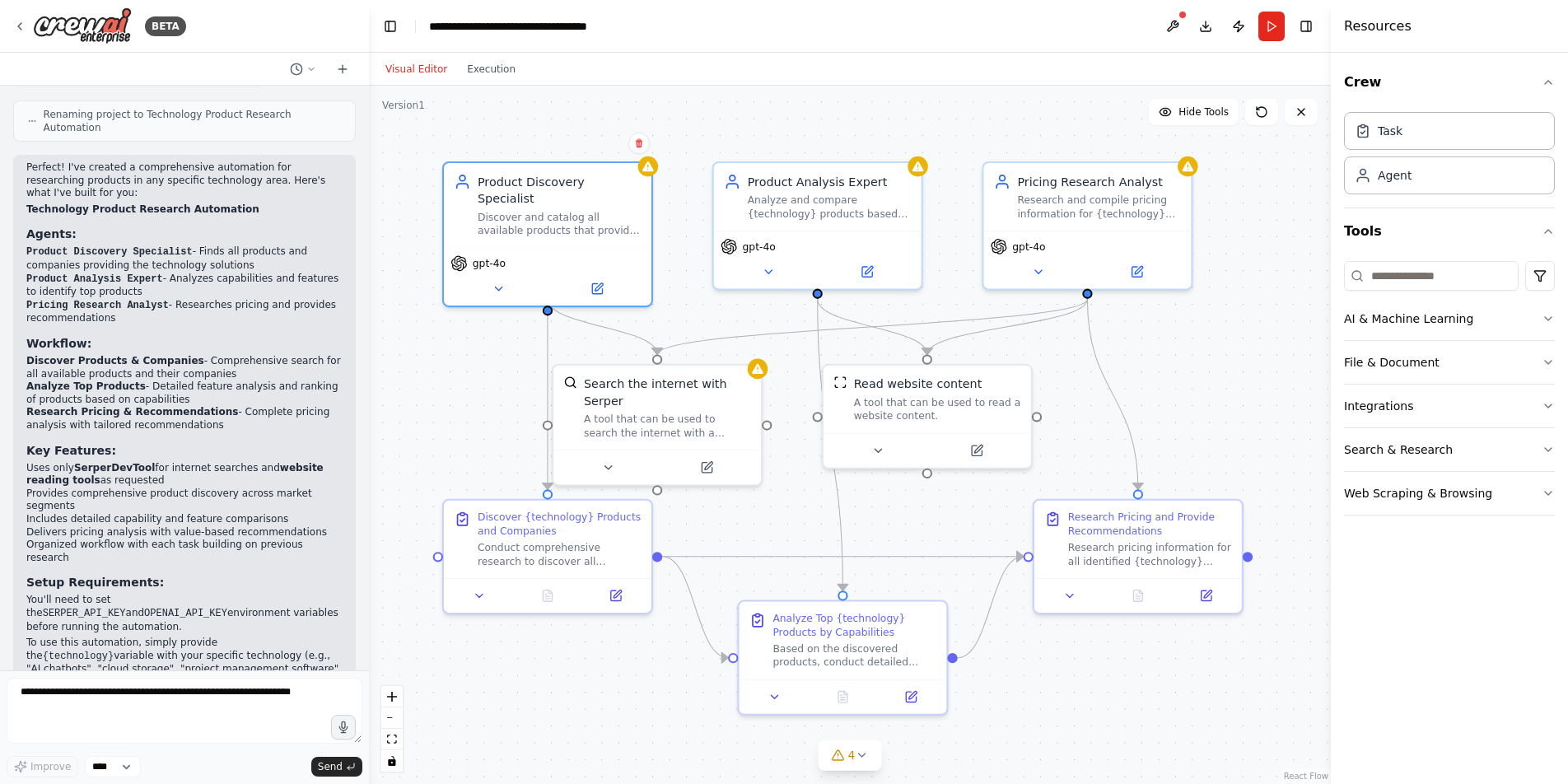
scroll to position [0, 0]
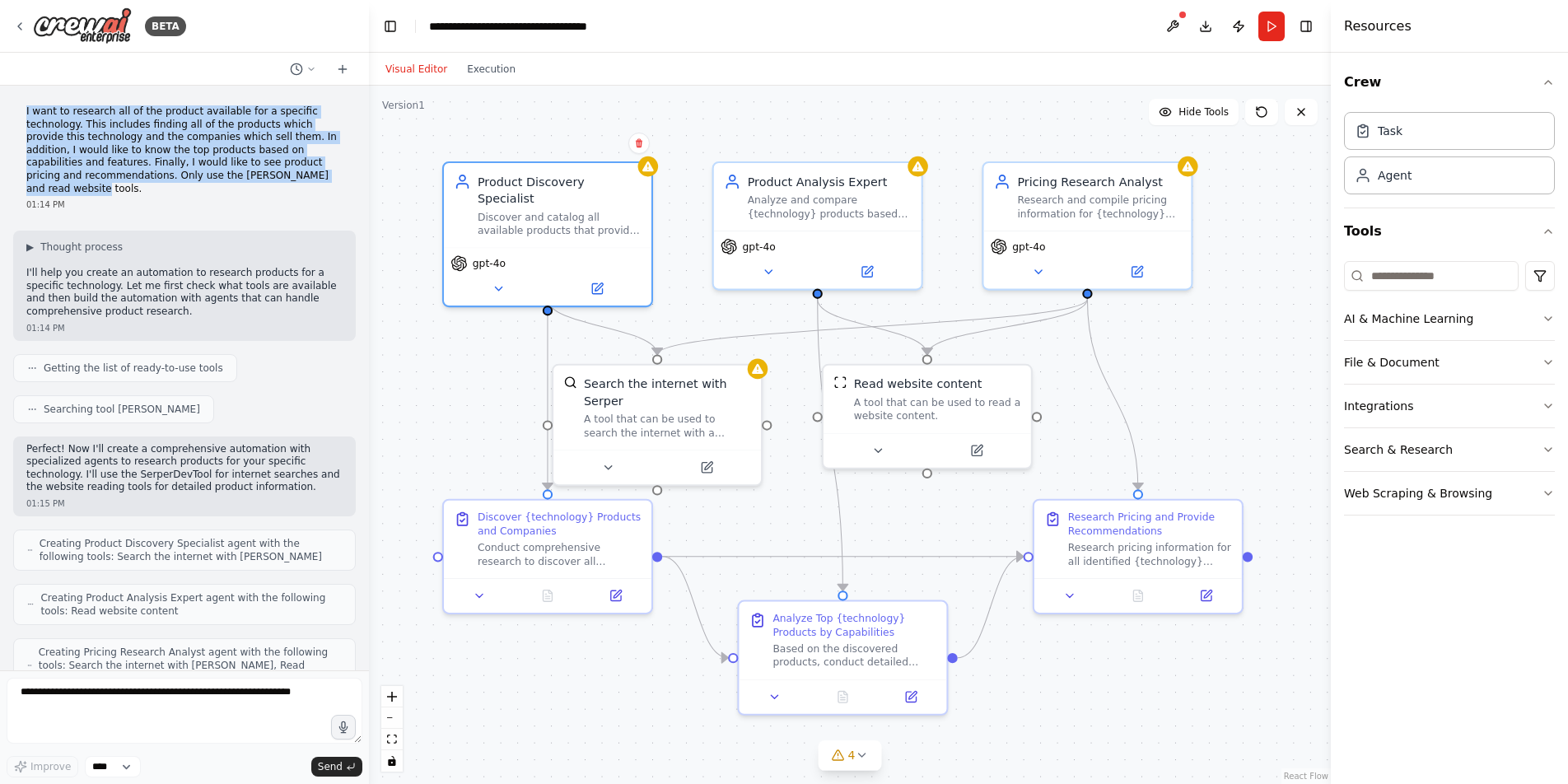
drag, startPoint x: 26, startPoint y: 113, endPoint x: 90, endPoint y: 186, distance: 97.1
click at [90, 186] on p "I want to research all of the product available for a specific technology. This…" at bounding box center [184, 150] width 317 height 90
copy p "I want to research all of the product available for a specific technology. This…"
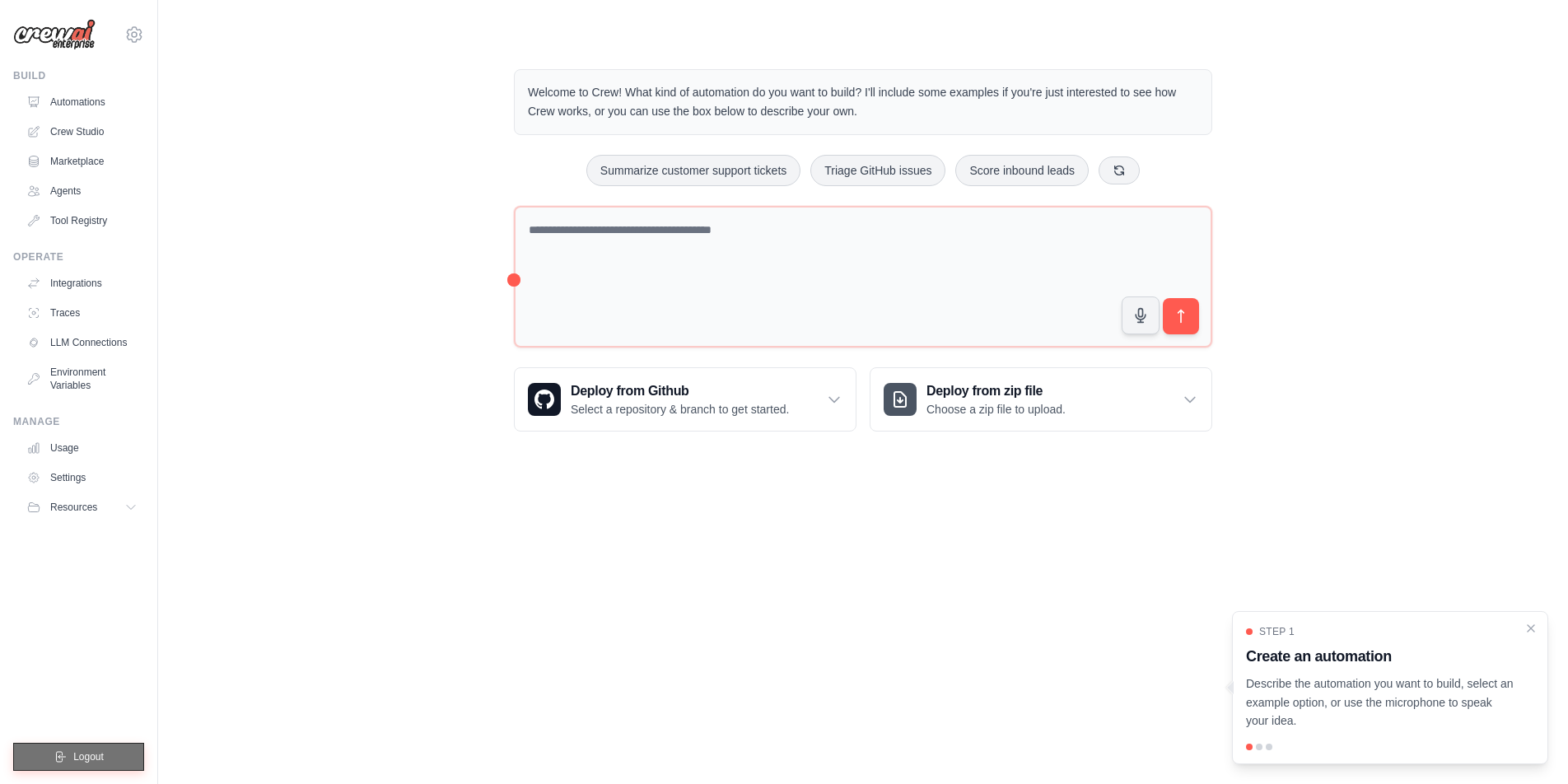
click at [93, 752] on span "Logout" at bounding box center [89, 757] width 31 height 14
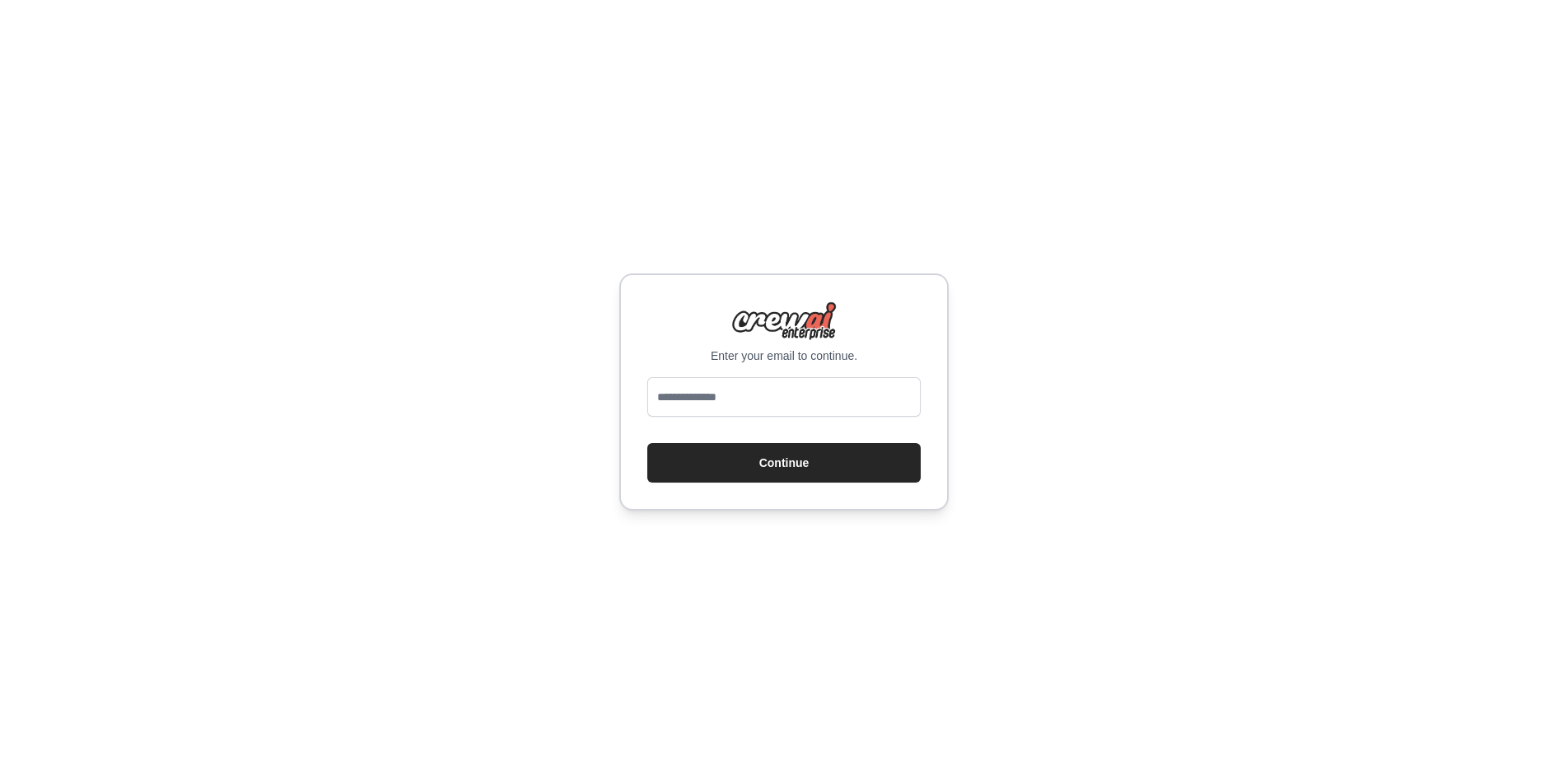
click at [1110, 483] on div "Enter your email to continue. Continue" at bounding box center [784, 392] width 1568 height 784
click at [807, 318] on img at bounding box center [784, 321] width 105 height 40
click at [744, 404] on input "email" at bounding box center [783, 397] width 273 height 40
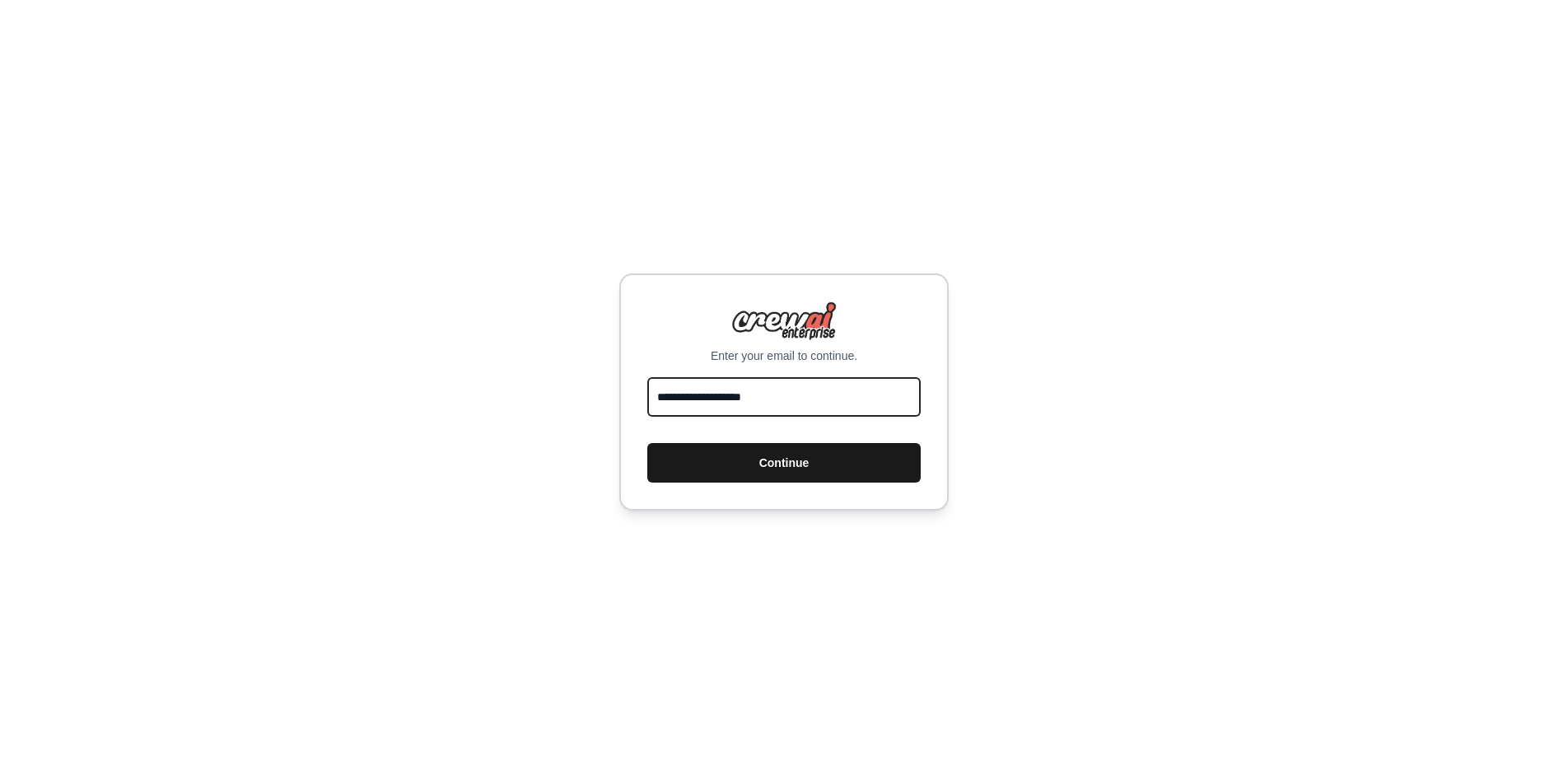
type input "**********"
click at [820, 462] on button "Continue" at bounding box center [783, 463] width 273 height 40
